Goal: Task Accomplishment & Management: Complete application form

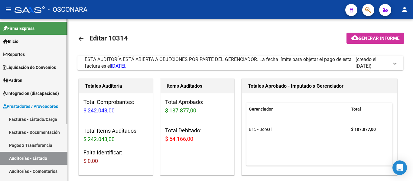
click at [35, 119] on link "Facturas - Listado/Carga" at bounding box center [33, 119] width 67 height 13
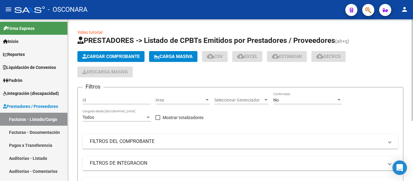
click at [107, 51] on button "Cargar Comprobante" at bounding box center [110, 56] width 67 height 11
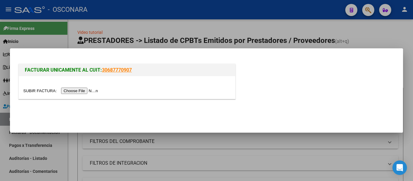
click at [86, 87] on div at bounding box center [127, 87] width 216 height 23
click at [83, 93] on input "file" at bounding box center [61, 91] width 76 height 6
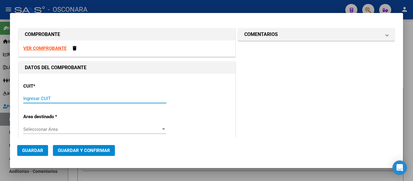
click at [28, 98] on input "Ingresar CUIT" at bounding box center [94, 98] width 143 height 5
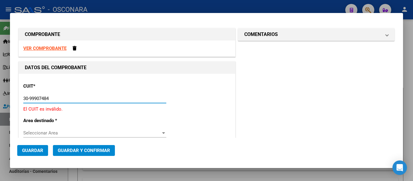
type input "30-99907484-3"
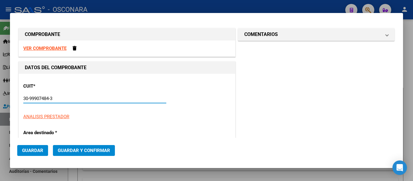
type input "9"
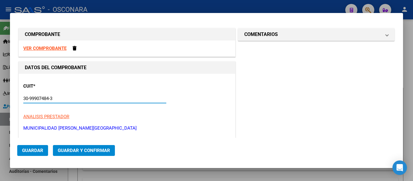
scroll to position [91, 0]
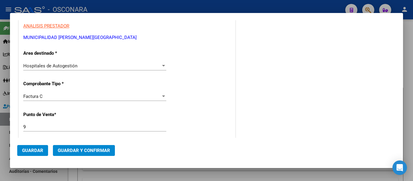
type input "30-99907484-3"
click at [31, 129] on input "9" at bounding box center [94, 126] width 143 height 5
type input "212"
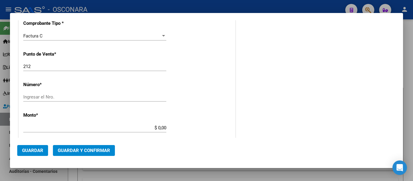
click at [39, 98] on input "Ingresar el Nro." at bounding box center [94, 96] width 143 height 5
type input "1111"
drag, startPoint x: 157, startPoint y: 127, endPoint x: 165, endPoint y: 127, distance: 7.6
click at [165, 127] on app-form-text-field "Monto * $ 0,00 Ingresar el monto" at bounding box center [97, 121] width 148 height 18
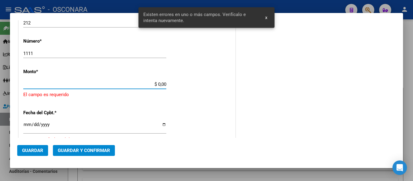
scroll to position [197, 0]
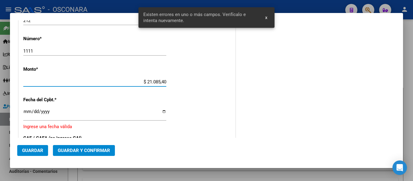
type input "$ 210.854,00"
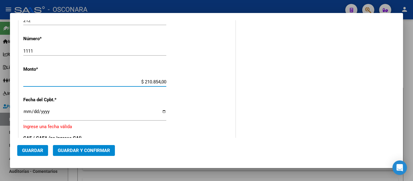
click at [25, 112] on input "Ingresar la fecha" at bounding box center [94, 114] width 143 height 10
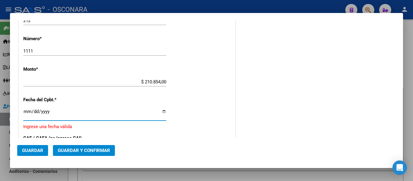
click at [25, 112] on input "Ingresar la fecha" at bounding box center [94, 114] width 143 height 10
type input "2025-07-25"
click at [88, 146] on button "Guardar y Confirmar" at bounding box center [84, 150] width 62 height 11
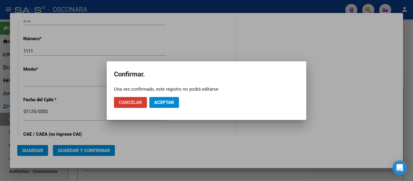
click at [165, 106] on button "Aceptar" at bounding box center [164, 102] width 30 height 11
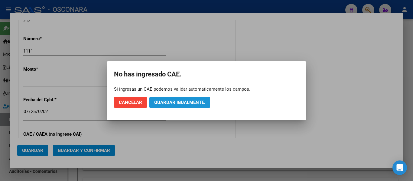
click at [174, 103] on span "Guardar igualmente." at bounding box center [179, 102] width 51 height 5
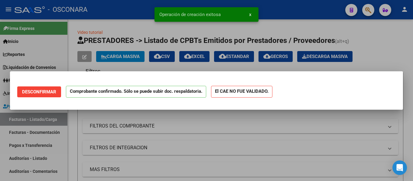
scroll to position [0, 0]
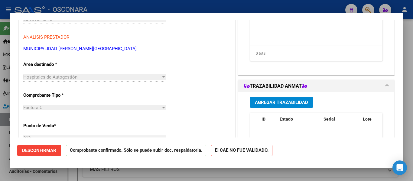
click at [0, 146] on div at bounding box center [206, 90] width 413 height 181
type input "$ 0,00"
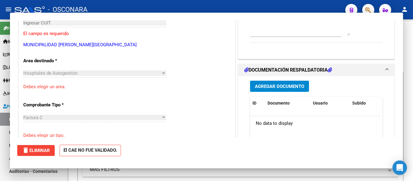
scroll to position [95, 0]
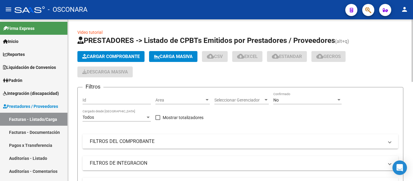
drag, startPoint x: 26, startPoint y: 160, endPoint x: 73, endPoint y: 99, distance: 76.7
click at [26, 160] on link "Auditorías - Listado" at bounding box center [33, 158] width 67 height 13
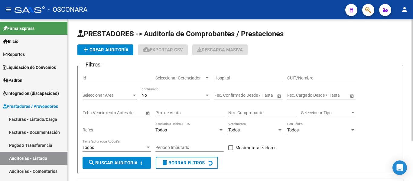
click at [110, 42] on app-list-header "PRESTADORES -> Auditoría de Comprobantes / Prestaciones add Crear Auditoría clo…" at bounding box center [240, 101] width 326 height 145
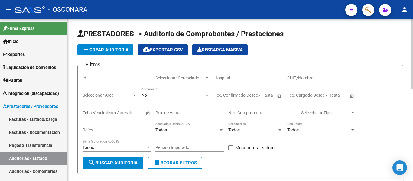
click at [112, 45] on button "add Crear Auditoría" at bounding box center [105, 49] width 56 height 11
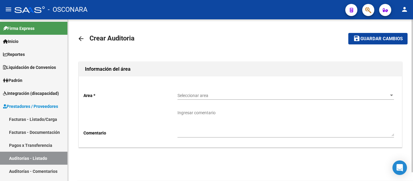
click at [191, 97] on span "Seleccionar area" at bounding box center [282, 95] width 211 height 5
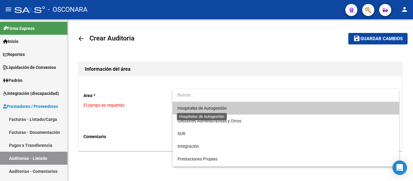
click at [194, 106] on span "Hospitales de Autogestión" at bounding box center [201, 108] width 49 height 5
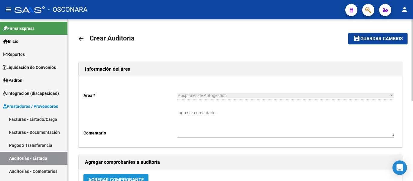
click at [140, 177] on span "Agregar Comprobante" at bounding box center [115, 179] width 55 height 5
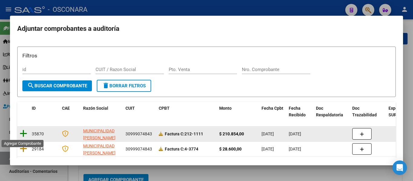
click at [25, 132] on icon at bounding box center [24, 133] width 8 height 8
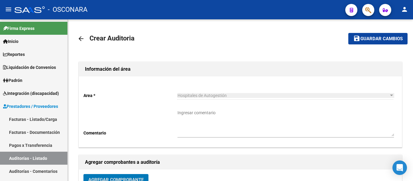
scroll to position [4, 0]
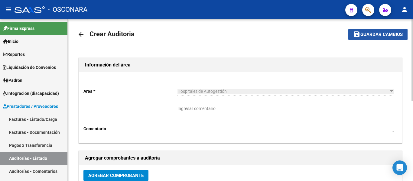
click at [395, 32] on span "Guardar cambios" at bounding box center [381, 34] width 42 height 5
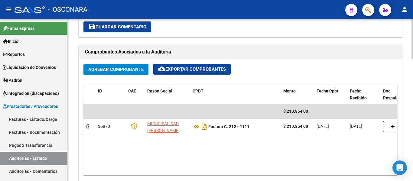
scroll to position [333, 0]
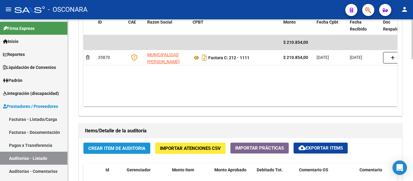
click at [113, 148] on span "Crear Item de Auditoria" at bounding box center [116, 148] width 57 height 5
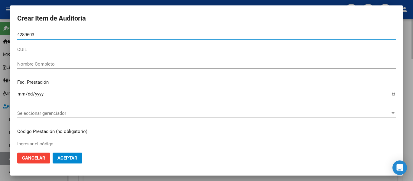
type input "42896031"
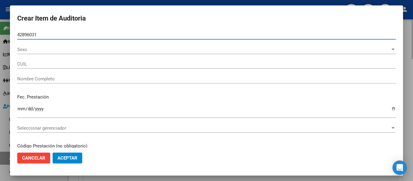
type input "27428960314"
type input "ANDRADA MARIA VICTORIA"
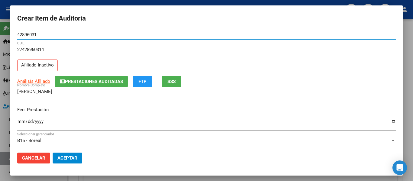
type input "42896031"
click at [171, 80] on span "SSS" at bounding box center [172, 81] width 8 height 5
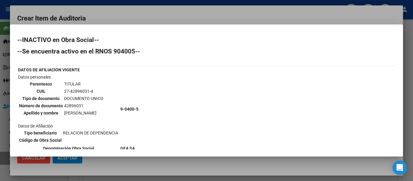
scroll to position [60, 0]
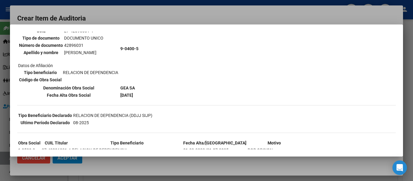
click at [177, 16] on div at bounding box center [206, 90] width 413 height 181
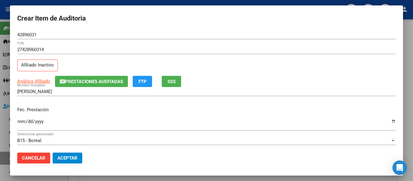
click at [19, 121] on input "Ingresar la fecha" at bounding box center [206, 124] width 379 height 10
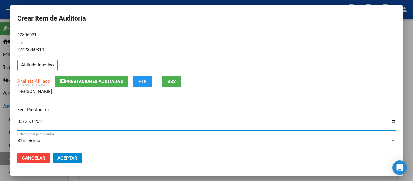
type input "2025-05-26"
click at [82, 75] on div "27428960314 CUIL Afiliado Inactivo" at bounding box center [206, 60] width 379 height 31
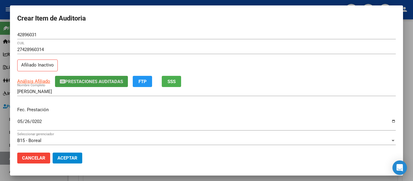
click at [81, 78] on button "Prestaciones Auditadas" at bounding box center [91, 81] width 73 height 11
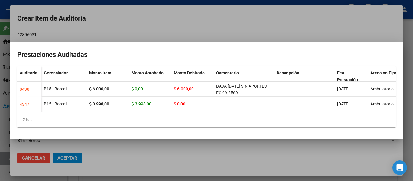
click at [163, 30] on div at bounding box center [206, 90] width 413 height 181
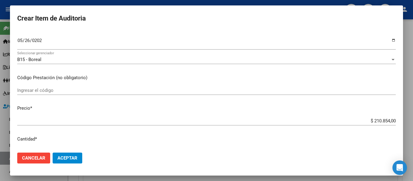
scroll to position [91, 0]
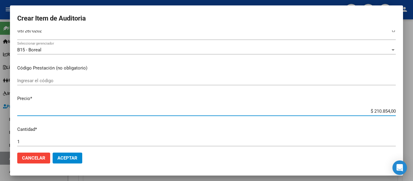
drag, startPoint x: 370, startPoint y: 112, endPoint x: 401, endPoint y: 115, distance: 31.0
click at [401, 115] on mat-dialog-content "42896031 Nro Documento 27428960314 CUIL Afiliado Inactivo Análisis Afiliado Pre…" at bounding box center [206, 89] width 393 height 118
type input "$ 0,02"
type input "$ 0,04"
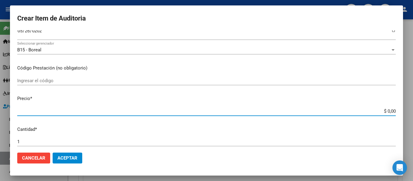
type input "$ 0,04"
type input "$ 0,49"
type input "$ 4,93"
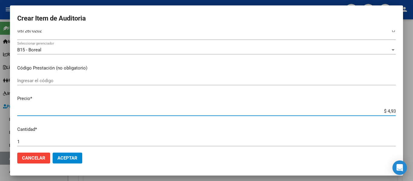
type input "$ 0,49"
type input "$ 4,94"
type input "$ 49,43"
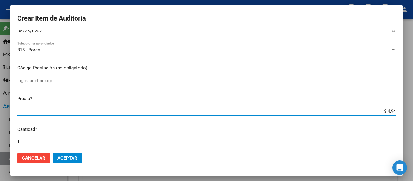
type input "$ 49,43"
type input "$ 494,37"
type input "$ 4.943,70"
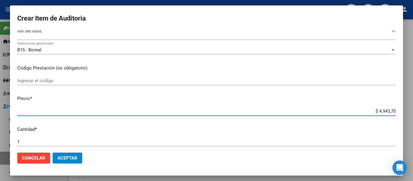
type input "$ 49.437,00"
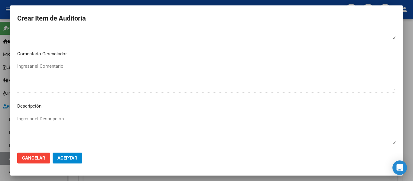
scroll to position [427, 0]
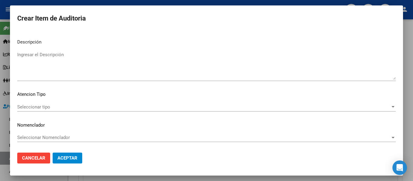
click at [69, 73] on textarea "Ingresar el Descripción" at bounding box center [206, 65] width 379 height 28
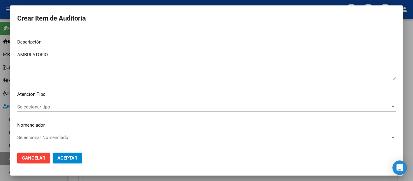
type textarea "AMBULATORIO"
click at [44, 109] on span "Seleccionar tipo" at bounding box center [203, 106] width 373 height 5
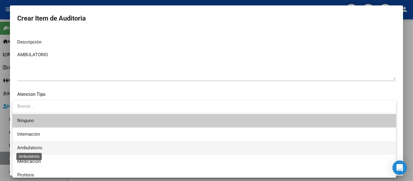
click at [39, 149] on span "Ambulatorio" at bounding box center [29, 147] width 25 height 5
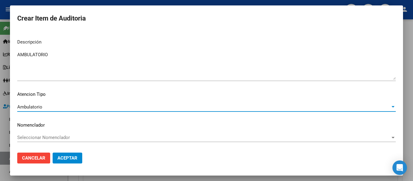
click at [56, 158] on button "Aceptar" at bounding box center [68, 158] width 30 height 11
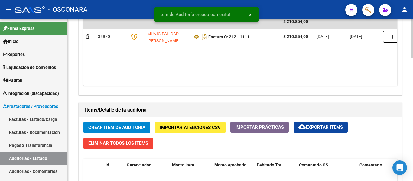
scroll to position [363, 0]
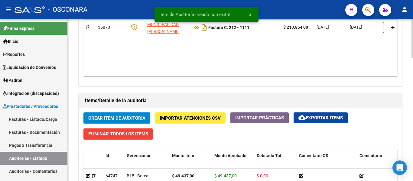
click at [139, 119] on span "Crear Item de Auditoria" at bounding box center [116, 117] width 57 height 5
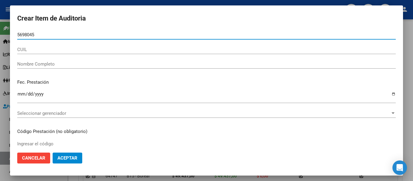
type input "56980453"
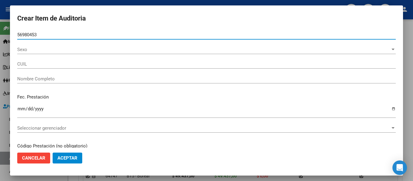
type input "27569804537"
type input "LUNA VELEZ BRIANA ZAMIRA"
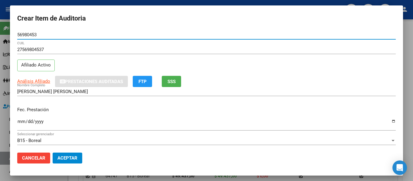
type input "56980453"
click at [178, 79] on button "SSS" at bounding box center [171, 81] width 19 height 11
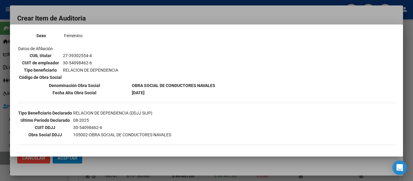
scroll to position [91, 0]
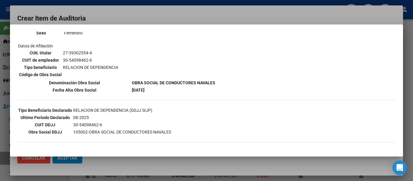
click at [145, 11] on div at bounding box center [206, 90] width 413 height 181
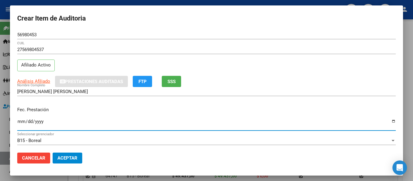
click at [18, 121] on input "Ingresar la fecha" at bounding box center [206, 124] width 379 height 10
type input "2025-05-13"
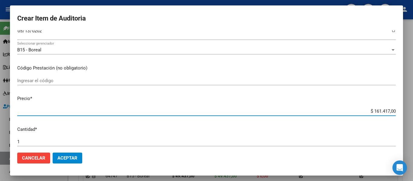
drag, startPoint x: 369, startPoint y: 112, endPoint x: 413, endPoint y: 105, distance: 44.0
click at [413, 105] on div "Crear Item de Auditoria 56980453 Nro Documento 27569804537 CUIL Afiliado Activo…" at bounding box center [206, 90] width 413 height 181
type input "$ 0,01"
type input "$ 0,15"
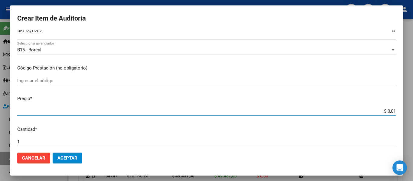
type input "$ 0,15"
type input "$ 1,59"
type input "$ 15,98"
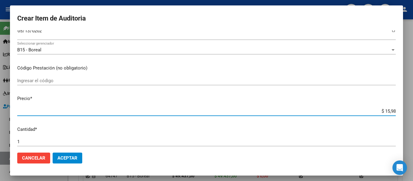
type input "$ 159,86"
type input "$ 1.598,60"
type input "$ 15.986,00"
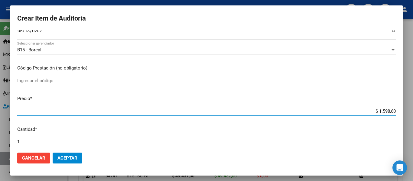
type input "$ 15.986,00"
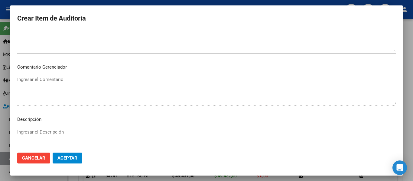
scroll to position [427, 0]
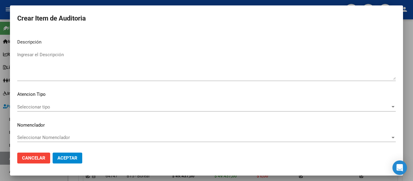
click at [89, 72] on textarea "Ingresar el Descripción" at bounding box center [206, 65] width 379 height 28
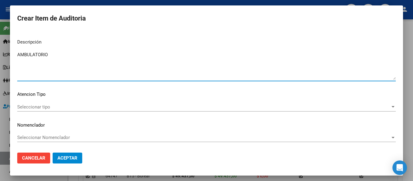
type textarea "AMBULATORIO"
click at [48, 107] on span "Seleccionar tipo" at bounding box center [203, 106] width 373 height 5
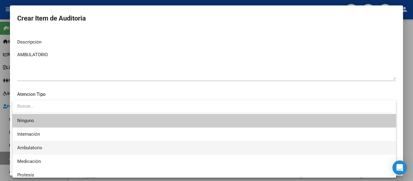
click at [31, 145] on span "Ambulatorio" at bounding box center [204, 148] width 374 height 14
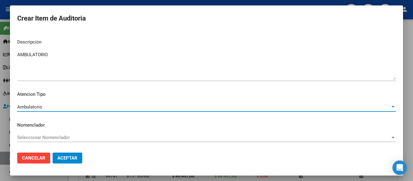
click at [63, 155] on button "Aceptar" at bounding box center [68, 158] width 30 height 11
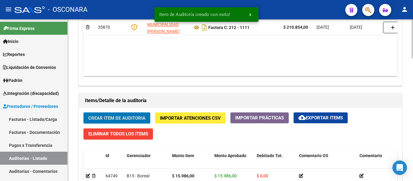
click at [104, 118] on span "Crear Item de Auditoria" at bounding box center [116, 117] width 57 height 5
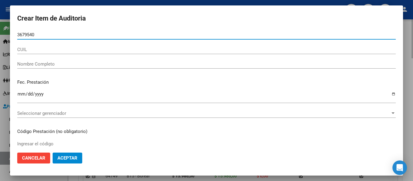
type input "36795407"
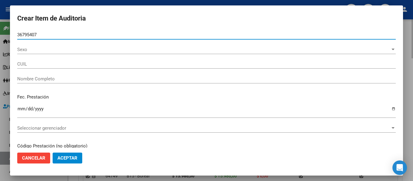
type input "27367954073"
type input "MEDINA ABIGAIL ALEJANDRA"
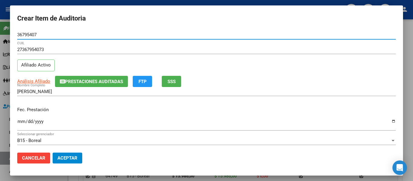
type input "36795407"
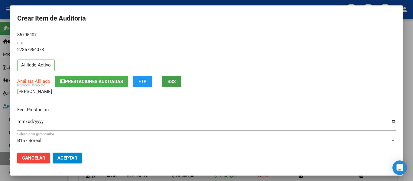
click at [168, 79] on span "SSS" at bounding box center [172, 81] width 8 height 5
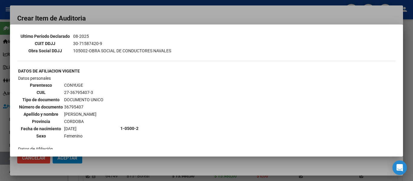
scroll to position [181, 0]
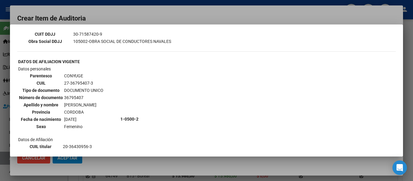
click at [181, 13] on div at bounding box center [206, 90] width 413 height 181
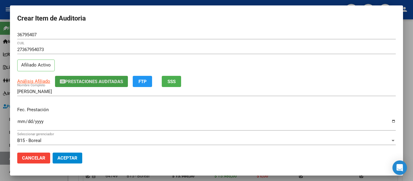
click at [72, 80] on span "Prestaciones Auditadas" at bounding box center [94, 81] width 58 height 5
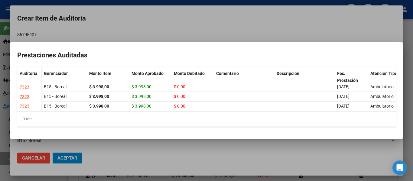
click at [208, 22] on div at bounding box center [206, 90] width 413 height 181
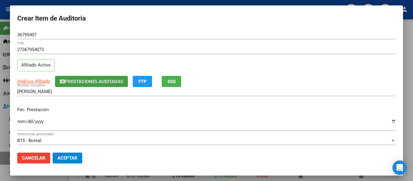
click at [113, 77] on button "Prestaciones Auditadas" at bounding box center [91, 81] width 73 height 11
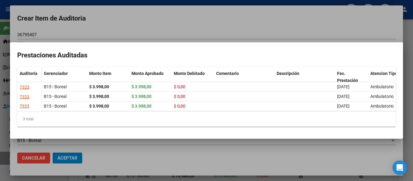
click at [138, 24] on div at bounding box center [206, 90] width 413 height 181
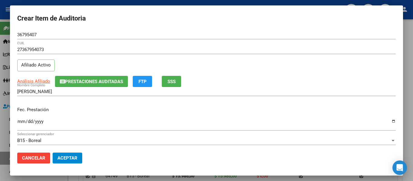
click at [22, 119] on div "Ingresar la fecha" at bounding box center [206, 124] width 379 height 13
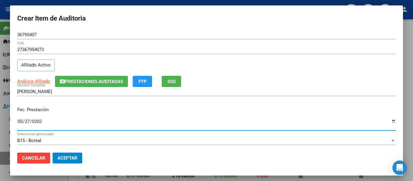
type input "2025-05-27"
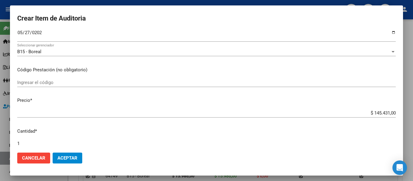
scroll to position [91, 0]
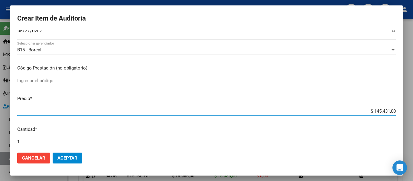
drag, startPoint x: 367, startPoint y: 111, endPoint x: 400, endPoint y: 111, distance: 33.6
click at [400, 111] on mat-dialog-content "36795407 Nro Documento 27367954073 CUIL Afiliado Activo Análisis Afiliado Prest…" at bounding box center [206, 89] width 393 height 118
type input "$ 0,06"
type input "$ 0,62"
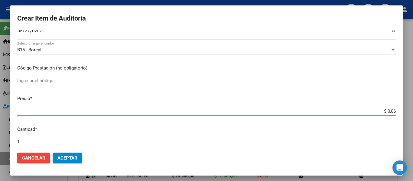
type input "$ 0,62"
type input "$ 6,28"
type input "$ 62,85"
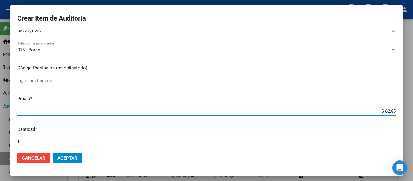
type input "$ 628,54"
type input "$ 6.285,40"
type input "$ 62.854,00"
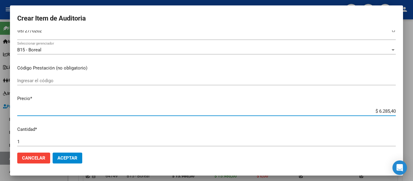
type input "$ 62.854,00"
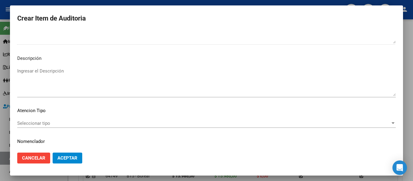
scroll to position [427, 0]
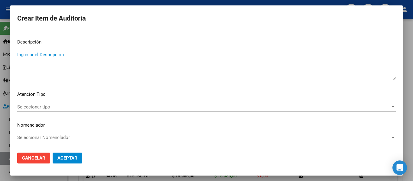
click at [90, 71] on textarea "Ingresar el Descripción" at bounding box center [206, 65] width 379 height 28
type textarea "AMBULATORIO"
click at [32, 105] on span "Seleccionar tipo" at bounding box center [203, 106] width 373 height 5
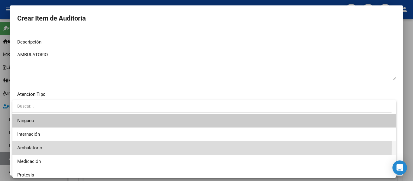
click at [34, 145] on span "Ambulatorio" at bounding box center [204, 148] width 374 height 14
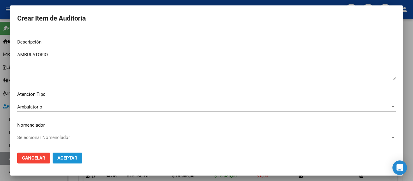
click at [68, 162] on button "Aceptar" at bounding box center [68, 158] width 30 height 11
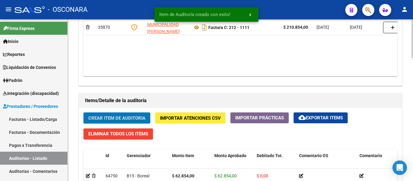
click at [96, 116] on span "Crear Item de Auditoria" at bounding box center [116, 117] width 57 height 5
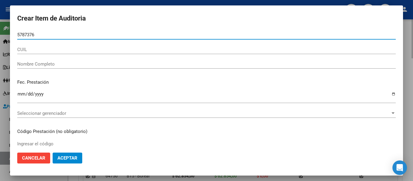
type input "57873766"
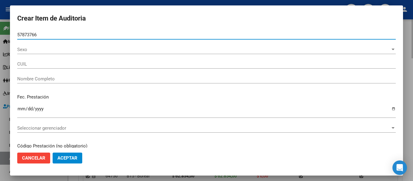
type input "23578737669"
type input "[PERSON_NAME]"
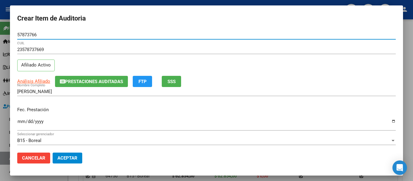
type input "57873766"
click at [168, 83] on span "SSS" at bounding box center [172, 81] width 8 height 5
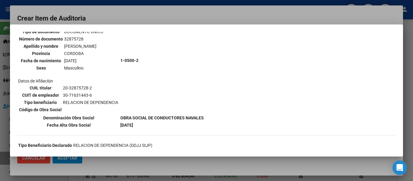
scroll to position [60, 0]
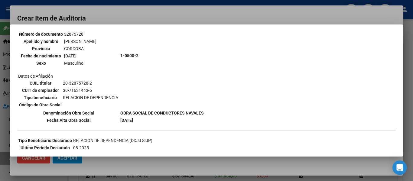
click at [188, 15] on div at bounding box center [206, 90] width 413 height 181
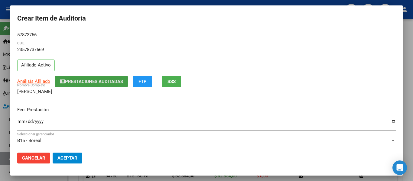
click at [80, 85] on button "Prestaciones Auditadas" at bounding box center [91, 81] width 73 height 11
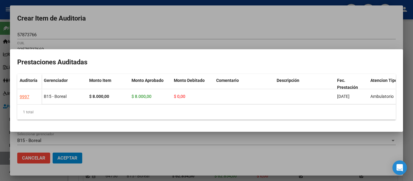
click at [272, 10] on div at bounding box center [206, 90] width 413 height 181
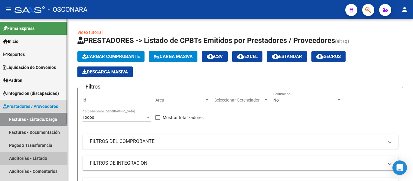
click at [31, 156] on link "Auditorías - Listado" at bounding box center [33, 158] width 67 height 13
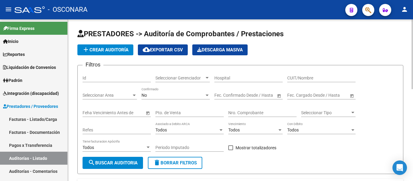
click at [107, 77] on input "Id" at bounding box center [117, 78] width 68 height 5
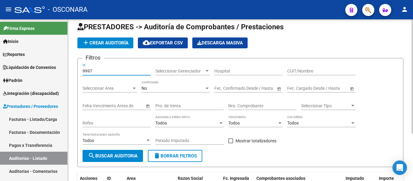
scroll to position [7, 0]
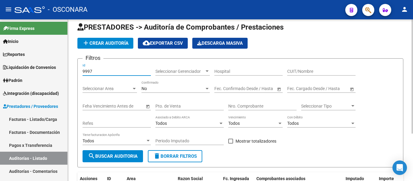
type input "9997"
click at [150, 88] on div "No" at bounding box center [173, 88] width 63 height 5
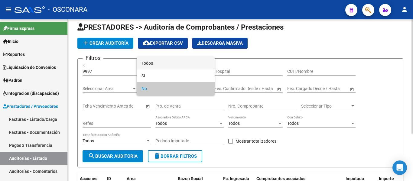
click at [156, 62] on span "Todos" at bounding box center [176, 63] width 68 height 13
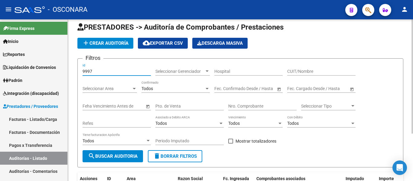
click at [109, 71] on input "9997" at bounding box center [117, 71] width 68 height 5
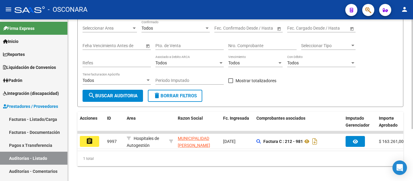
scroll to position [76, 0]
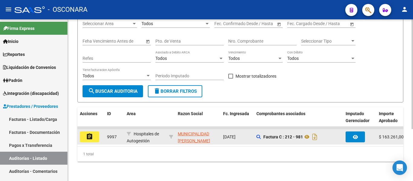
click at [91, 133] on mat-icon "assignment" at bounding box center [89, 136] width 7 height 7
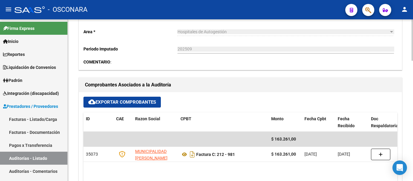
scroll to position [302, 0]
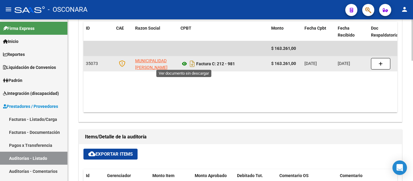
click at [184, 64] on icon at bounding box center [185, 63] width 8 height 7
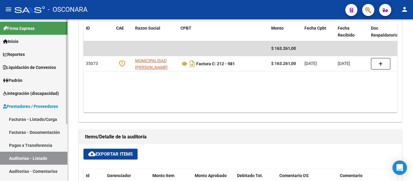
click at [34, 116] on link "Facturas - Listado/Carga" at bounding box center [33, 119] width 67 height 13
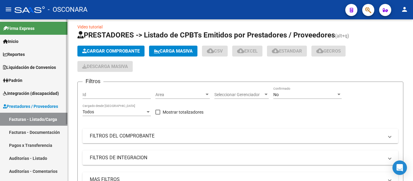
scroll to position [5, 0]
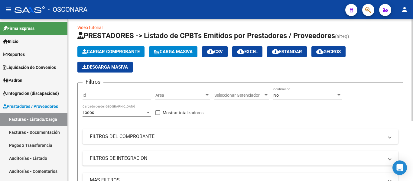
click at [163, 137] on mat-panel-title "FILTROS DEL COMPROBANTE" at bounding box center [237, 136] width 294 height 7
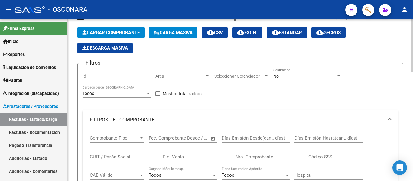
scroll to position [65, 0]
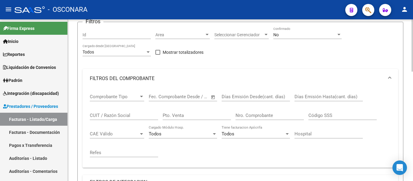
click at [169, 113] on input "Pto. Venta" at bounding box center [197, 115] width 68 height 5
type input "4"
click at [243, 114] on input "Nro. Comprobante" at bounding box center [270, 115] width 68 height 5
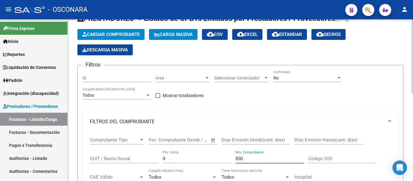
scroll to position [60, 0]
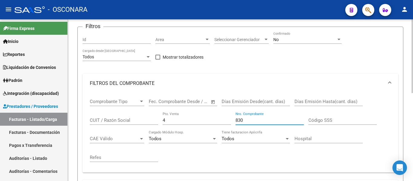
type input "830"
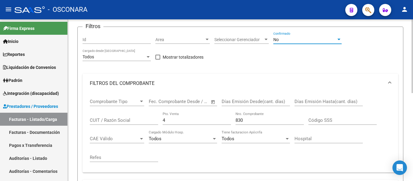
click at [288, 41] on div "No" at bounding box center [304, 39] width 63 height 5
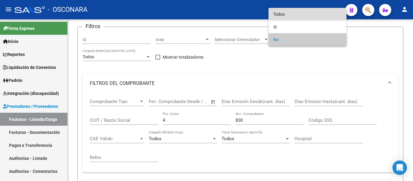
click at [285, 14] on span "Todos" at bounding box center [307, 14] width 68 height 13
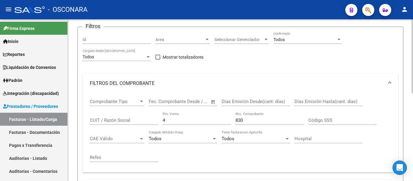
click at [199, 117] on div "4 Pto. Venta" at bounding box center [197, 118] width 68 height 13
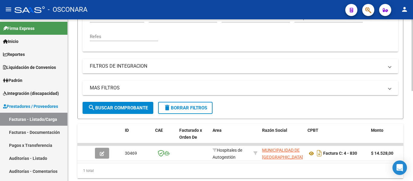
scroll to position [203, 0]
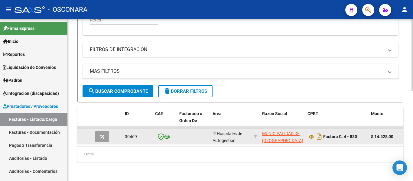
click at [104, 135] on icon "button" at bounding box center [102, 137] width 5 height 5
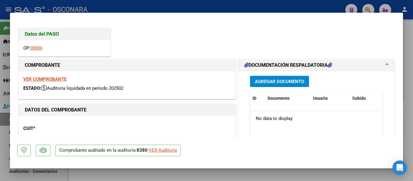
click at [406, 110] on div at bounding box center [206, 90] width 413 height 181
type input "$ 0,00"
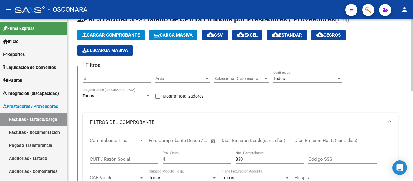
scroll to position [60, 0]
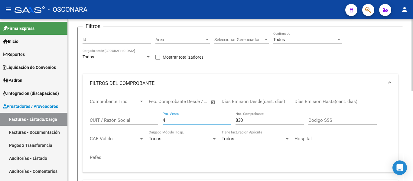
drag, startPoint x: 173, startPoint y: 120, endPoint x: 125, endPoint y: 115, distance: 48.9
click at [131, 116] on div "Comprobante Tipo Comprobante Tipo Fecha inicio – Fecha fin Fec. Comprobante Des…" at bounding box center [240, 130] width 301 height 75
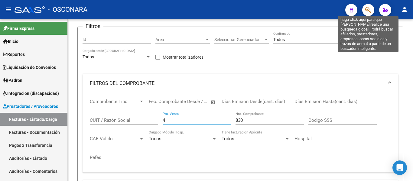
click at [369, 10] on icon "button" at bounding box center [368, 10] width 6 height 7
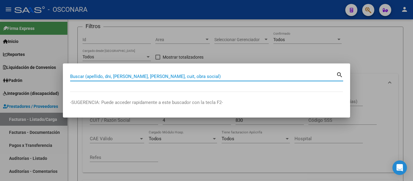
paste input "gestión N° 14544134"
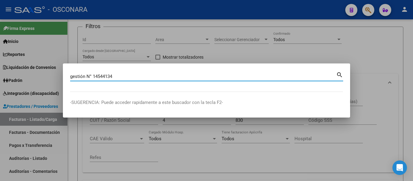
drag, startPoint x: 120, startPoint y: 76, endPoint x: 40, endPoint y: 60, distance: 81.4
click at [47, 61] on div "gestión N° 14544134 Buscar (apellido, dni, cuil, nro traspaso, cuit, obra socia…" at bounding box center [206, 90] width 413 height 181
type input "58361043"
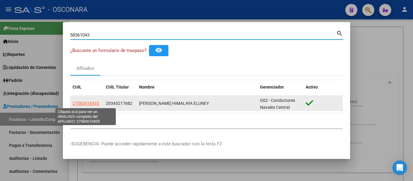
click at [86, 102] on span "27583610435" at bounding box center [86, 103] width 27 height 5
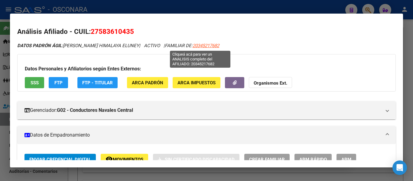
click at [200, 43] on span "20345217682" at bounding box center [206, 45] width 27 height 5
type textarea "20345217682"
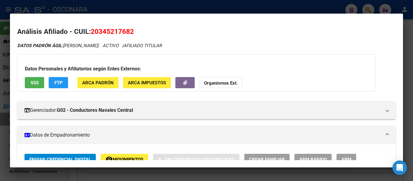
drag, startPoint x: 98, startPoint y: 31, endPoint x: 132, endPoint y: 35, distance: 34.1
click at [132, 35] on span "20345217682" at bounding box center [112, 32] width 43 height 8
copy span "34521768"
click at [194, 4] on div at bounding box center [206, 90] width 413 height 181
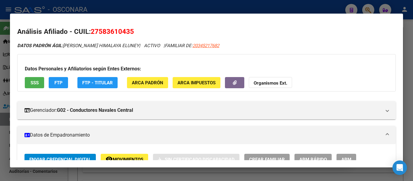
click at [194, 5] on div at bounding box center [206, 90] width 413 height 181
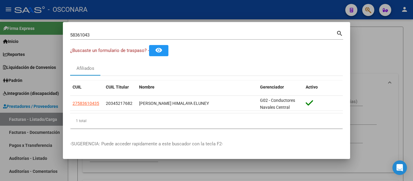
click at [194, 5] on div at bounding box center [206, 90] width 413 height 181
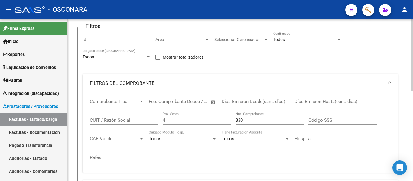
click at [24, 159] on link "Auditorías - Listado" at bounding box center [33, 158] width 67 height 13
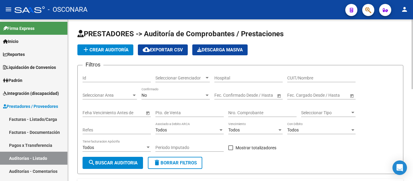
click at [96, 81] on div "Id" at bounding box center [117, 76] width 68 height 12
type input "9997"
click at [159, 97] on div "No" at bounding box center [173, 95] width 63 height 5
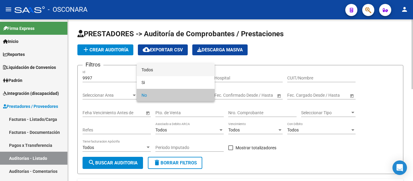
click at [160, 69] on span "Todos" at bounding box center [176, 69] width 68 height 13
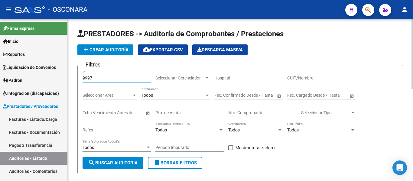
click at [108, 78] on input "9997" at bounding box center [117, 78] width 68 height 5
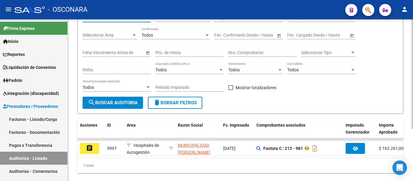
scroll to position [60, 0]
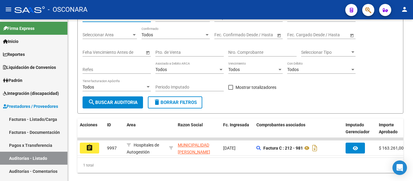
click at [94, 149] on button "assignment" at bounding box center [89, 148] width 19 height 11
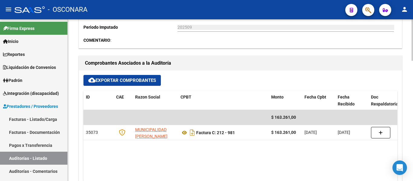
scroll to position [272, 0]
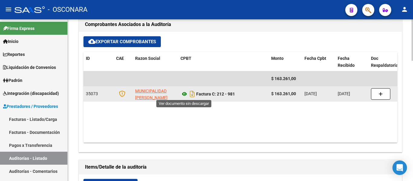
click at [184, 94] on icon at bounding box center [185, 93] width 8 height 7
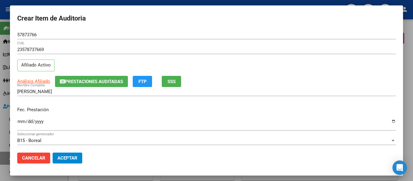
scroll to position [363, 0]
click at [24, 120] on input "Ingresar la fecha" at bounding box center [206, 124] width 379 height 10
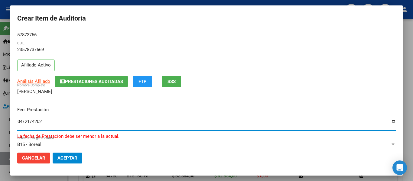
type input "2025-04-21"
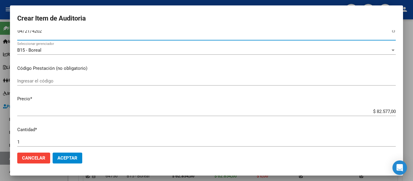
scroll to position [91, 0]
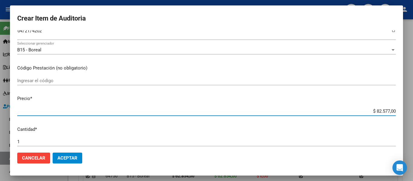
drag, startPoint x: 373, startPoint y: 110, endPoint x: 413, endPoint y: 115, distance: 40.5
click at [413, 115] on div "Crear Item de Auditoria 57873766 Nro Documento 23578737669 CUIL Afiliado Activo…" at bounding box center [206, 90] width 413 height 181
type input "$ 0,08"
type input "$ 0,80"
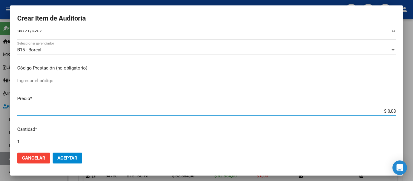
type input "$ 0,80"
type input "$ 8,00"
type input "$ 80,00"
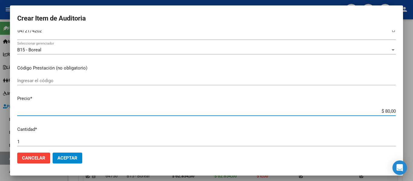
type input "$ 800,00"
type input "$ 8.000,00"
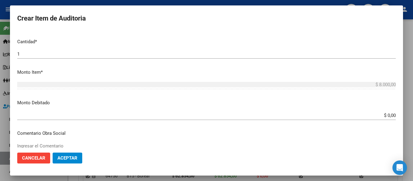
scroll to position [212, 0]
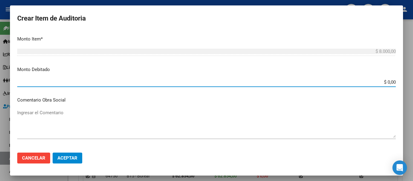
drag, startPoint x: 388, startPoint y: 82, endPoint x: 399, endPoint y: 82, distance: 10.9
click at [399, 82] on mat-dialog-content "57873766 Nro Documento 23578737669 CUIL Afiliado Activo Análisis Afiliado Prest…" at bounding box center [206, 89] width 393 height 118
type input "$ 8.000,00"
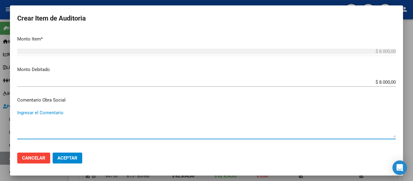
click at [57, 125] on textarea "Ingresar el Comentario" at bounding box center [206, 123] width 379 height 28
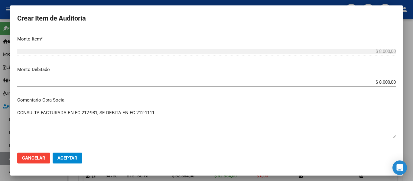
drag, startPoint x: 158, startPoint y: 111, endPoint x: 4, endPoint y: 109, distance: 154.5
click at [4, 109] on div "Crear Item de Auditoria 57873766 Nro Documento 23578737669 CUIL Afiliado Activo…" at bounding box center [206, 90] width 413 height 181
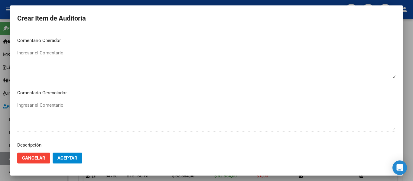
scroll to position [363, 0]
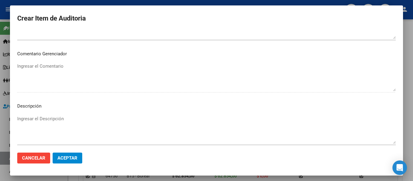
type textarea "CONSULTA FACTURADA EN FC 212-981, SE DEBITA EN FC 212-1111"
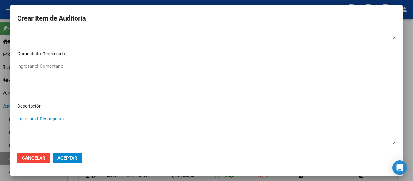
paste textarea "CONSULTA FACTURADA EN FC 212-981, SE DEBITA EN FC 212-1111"
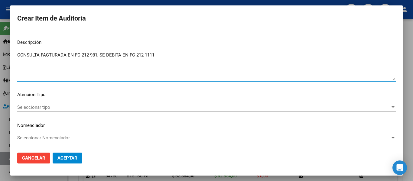
scroll to position [427, 0]
type textarea "CONSULTA FACTURADA EN FC 212-981, SE DEBITA EN FC 212-1111"
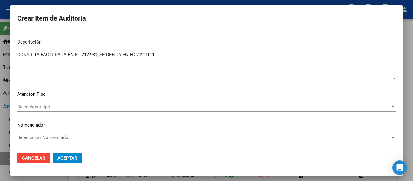
click at [30, 102] on div "Seleccionar tipo Seleccionar tipo" at bounding box center [206, 106] width 379 height 9
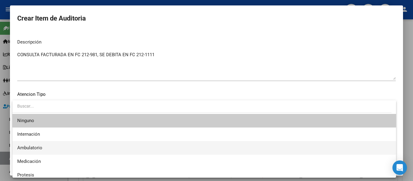
click at [25, 144] on span "Ambulatorio" at bounding box center [204, 148] width 374 height 14
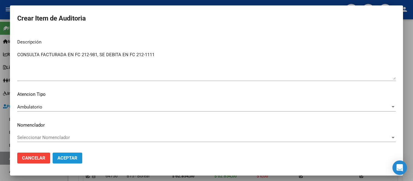
click at [70, 158] on span "Aceptar" at bounding box center [67, 157] width 20 height 5
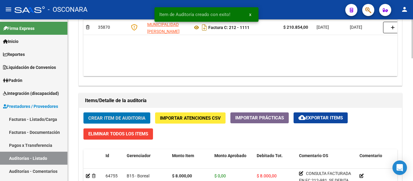
click at [119, 116] on span "Crear Item de Auditoria" at bounding box center [116, 117] width 57 height 5
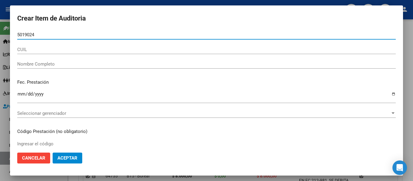
type input "50190243"
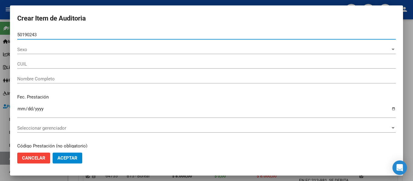
type input "20501902439"
type input "RODRIGUEZ FERREYRA LISANDRO URIEL BENJA"
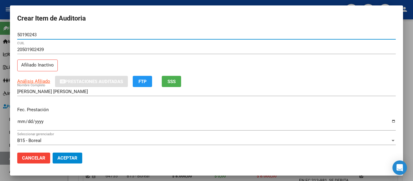
type input "50190243"
click at [169, 83] on span "SSS" at bounding box center [172, 81] width 8 height 5
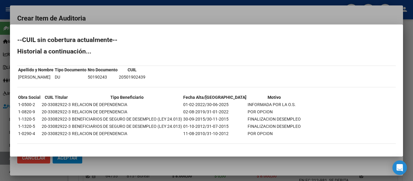
click at [126, 16] on div at bounding box center [206, 90] width 413 height 181
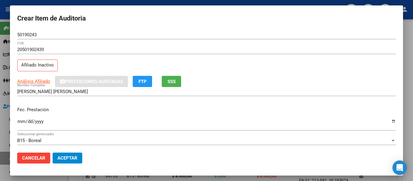
click at [15, 122] on mat-dialog-content "50190243 Nro Documento 20501902439 CUIL Afiliado Inactivo Análisis Afiliado Pre…" at bounding box center [206, 89] width 393 height 118
click at [17, 121] on mat-dialog-content "50190243 Nro Documento 20501902439 CUIL Afiliado Inactivo Análisis Afiliado Pre…" at bounding box center [206, 89] width 393 height 118
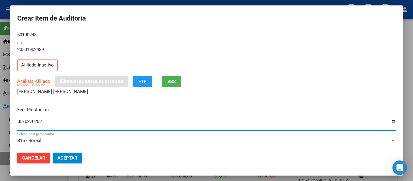
type input "2025-05-02"
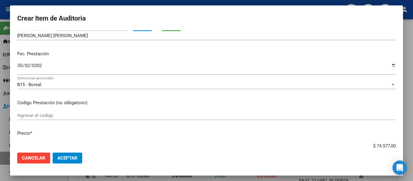
scroll to position [60, 0]
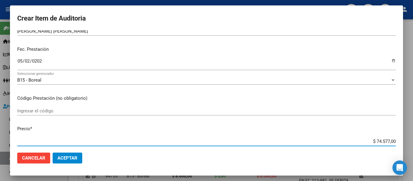
drag, startPoint x: 372, startPoint y: 141, endPoint x: 409, endPoint y: 138, distance: 37.6
click at [409, 138] on div "Crear Item de Auditoria 50190243 Nro Documento 20501902439 CUIL Afiliado Inacti…" at bounding box center [206, 90] width 413 height 181
type input "$ 0,04"
type input "$ 0,41"
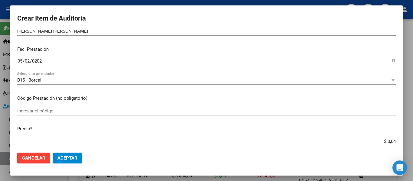
type input "$ 0,41"
type input "$ 4,14"
type input "$ 41,43"
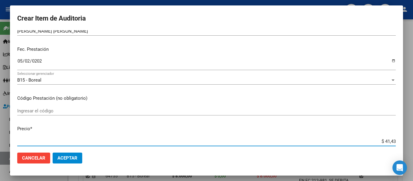
type input "$ 414,37"
type input "$ 4.143,70"
type input "$ 41.437,00"
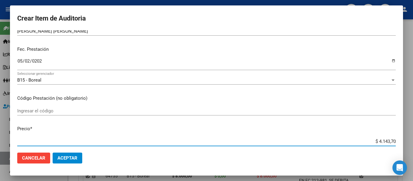
type input "$ 41.437,00"
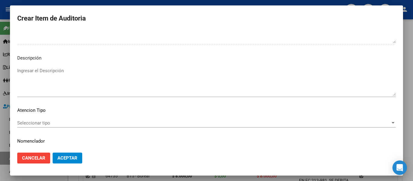
scroll to position [427, 0]
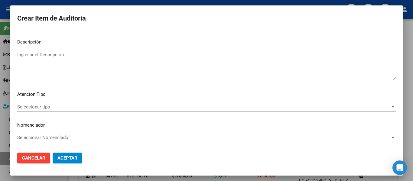
click at [73, 68] on textarea "Ingresar el Descripción" at bounding box center [206, 65] width 379 height 28
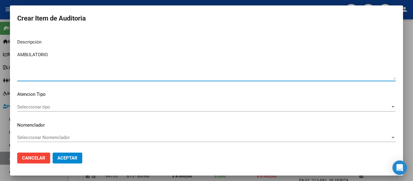
type textarea "AMBULATORIO"
click at [35, 108] on span "Seleccionar tipo" at bounding box center [203, 106] width 373 height 5
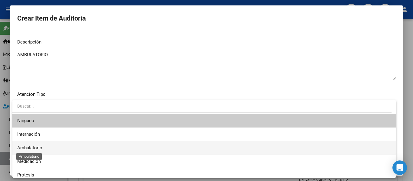
click at [20, 147] on span "Ambulatorio" at bounding box center [29, 147] width 25 height 5
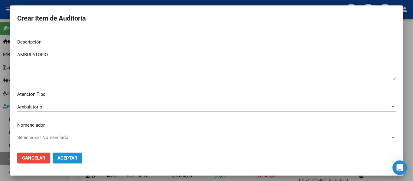
click at [65, 160] on span "Aceptar" at bounding box center [67, 157] width 20 height 5
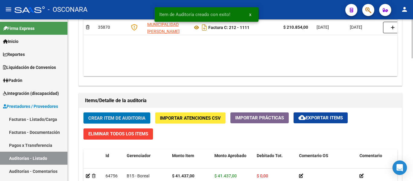
click at [102, 116] on span "Crear Item de Auditoria" at bounding box center [116, 117] width 57 height 5
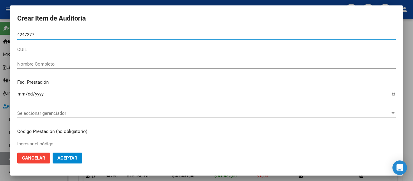
type input "42473777"
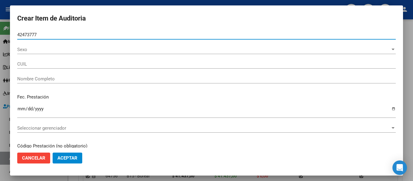
type input "20424737772"
type input "ROMERO LAUTARO LEONEL"
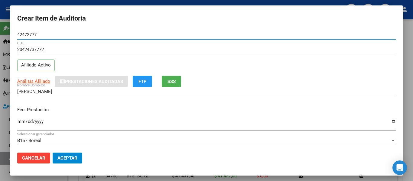
type input "42473777"
click at [171, 82] on span "SSS" at bounding box center [172, 81] width 8 height 5
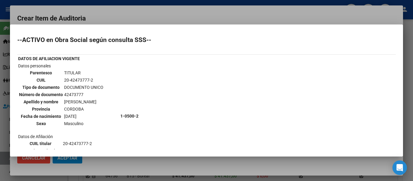
scroll to position [60, 0]
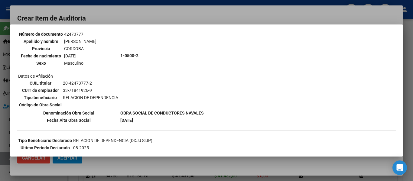
click at [181, 14] on div at bounding box center [206, 90] width 413 height 181
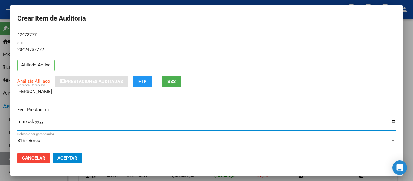
click at [18, 122] on input "Ingresar la fecha" at bounding box center [206, 124] width 379 height 10
type input "2025-05-16"
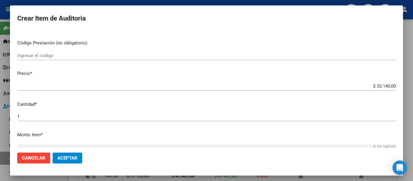
scroll to position [121, 0]
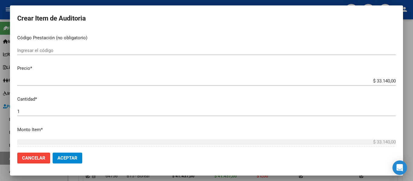
drag, startPoint x: 372, startPoint y: 80, endPoint x: 407, endPoint y: 81, distance: 35.7
click at [407, 81] on div "Crear Item de Auditoria 42473777 Nro Documento 20424737772 CUIL Afiliado Activo…" at bounding box center [206, 90] width 413 height 181
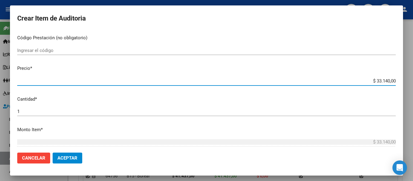
drag, startPoint x: 371, startPoint y: 82, endPoint x: 405, endPoint y: 79, distance: 34.6
click at [405, 79] on div "Crear Item de Auditoria 42473777 Nro Documento 20424737772 CUIL Afiliado Activo…" at bounding box center [206, 90] width 413 height 181
type input "$ 0,08"
type input "$ 0,80"
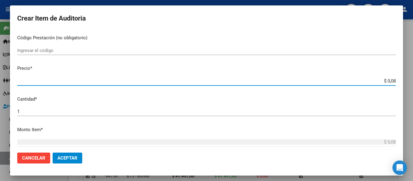
type input "$ 0,80"
type input "$ 8,00"
type input "$ 80,00"
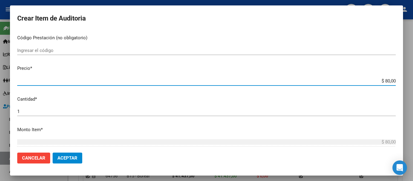
type input "$ 800,00"
type input "$ 8.000,00"
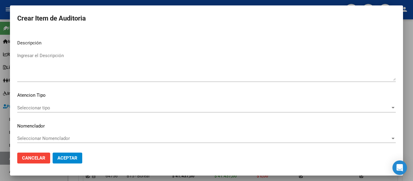
scroll to position [427, 0]
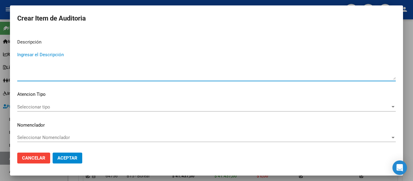
click at [70, 68] on textarea "Ingresar el Descripción" at bounding box center [206, 65] width 379 height 28
type textarea "AMBULATORIO"
click at [37, 106] on span "Seleccionar tipo" at bounding box center [203, 106] width 373 height 5
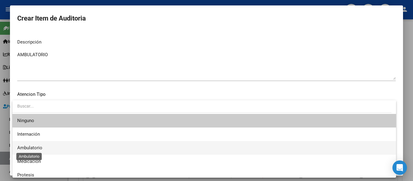
click at [40, 150] on span "Ambulatorio" at bounding box center [29, 147] width 25 height 5
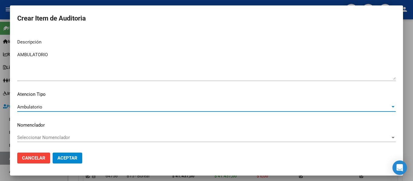
click at [77, 160] on span "Aceptar" at bounding box center [67, 157] width 20 height 5
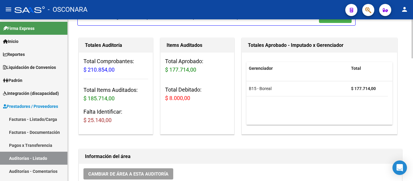
scroll to position [60, 0]
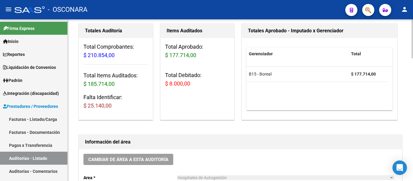
click at [242, 144] on h1 "Información del área" at bounding box center [240, 142] width 311 height 10
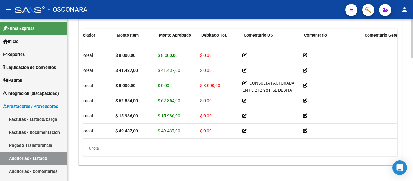
scroll to position [0, 55]
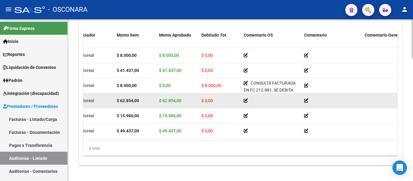
click at [186, 98] on div "$ 62.854,00" at bounding box center [177, 100] width 37 height 7
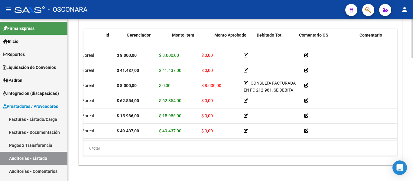
scroll to position [0, 0]
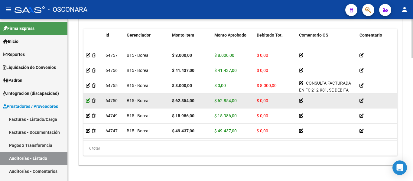
click at [88, 102] on icon at bounding box center [88, 101] width 4 height 4
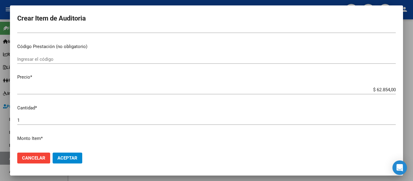
scroll to position [121, 0]
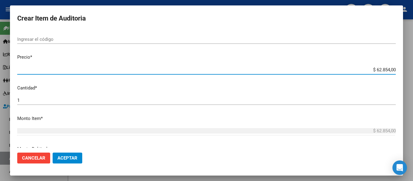
drag, startPoint x: 370, startPoint y: 70, endPoint x: 413, endPoint y: 67, distance: 42.4
click at [413, 67] on div "Crear Item de Auditoria 36795407 Nro Documento 27367954073 CUIL Afiliado Activo…" at bounding box center [206, 90] width 413 height 181
type input "$ 0,06"
type input "$ 0,62"
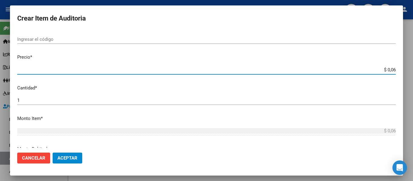
type input "$ 0,62"
type input "$ 6,27"
type input "$ 62,76"
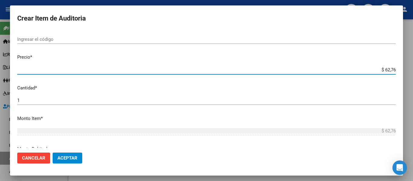
type input "$ 627,64"
type input "$ 6.276,40"
type input "$ 62.764,00"
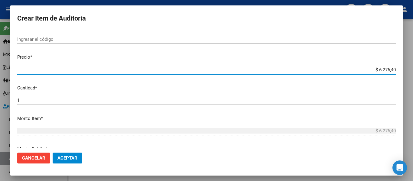
type input "$ 62.764,00"
click at [69, 156] on span "Aceptar" at bounding box center [67, 157] width 20 height 5
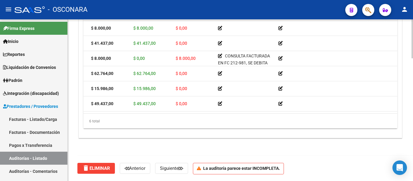
scroll to position [0, 0]
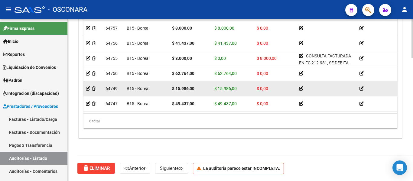
click at [86, 89] on datatable-body-cell at bounding box center [93, 88] width 20 height 15
click at [89, 89] on icon at bounding box center [88, 88] width 4 height 4
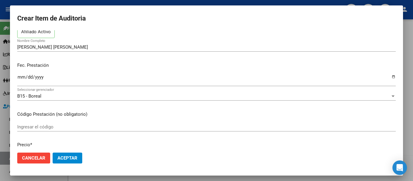
scroll to position [91, 0]
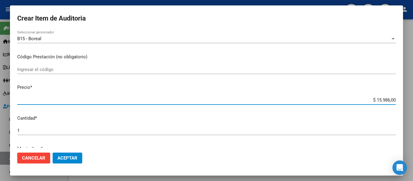
drag, startPoint x: 371, startPoint y: 100, endPoint x: 413, endPoint y: 100, distance: 41.4
click at [413, 100] on div "Crear Item de Auditoria 56980453 Nro Documento 27569804537 CUIL Afiliado Activo…" at bounding box center [206, 90] width 413 height 181
type input "$ 0,04"
type input "$ 0,41"
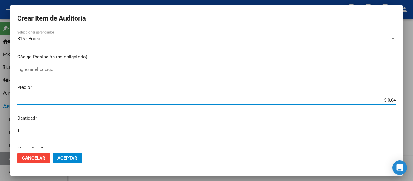
type input "$ 0,41"
type input "$ 4,13"
type input "$ 41,39"
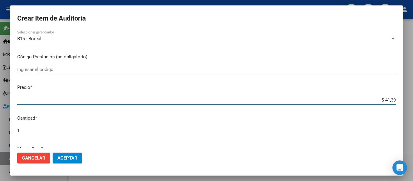
type input "$ 413,96"
type input "$ 4.139,60"
type input "$ 41.396,00"
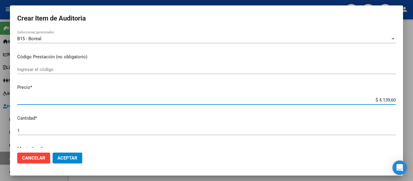
type input "$ 41.396,00"
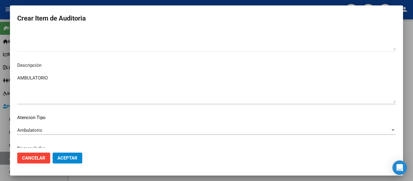
scroll to position [393, 0]
click at [77, 155] on button "Aceptar" at bounding box center [68, 158] width 30 height 11
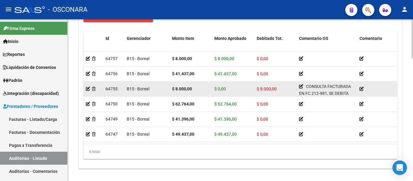
scroll to position [511, 0]
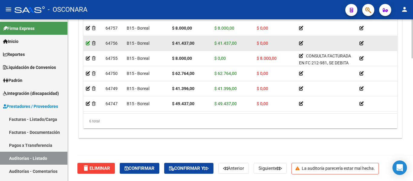
click at [88, 42] on icon at bounding box center [88, 43] width 4 height 4
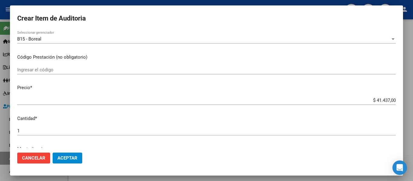
scroll to position [91, 0]
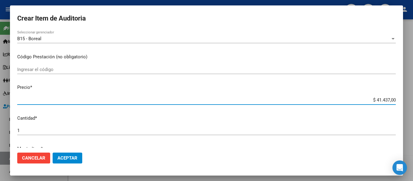
drag, startPoint x: 372, startPoint y: 99, endPoint x: 413, endPoint y: 94, distance: 41.2
click at [413, 94] on div "Crear Item de Auditoria 50190243 Nro Documento 20501902439 CUIL Afiliado Inacti…" at bounding box center [206, 90] width 413 height 181
type input "$ 0,04"
type input "$ 0,41"
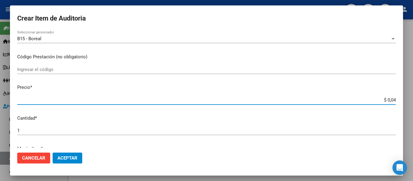
type input "$ 0,41"
type input "$ 4,13"
type input "$ 41,34"
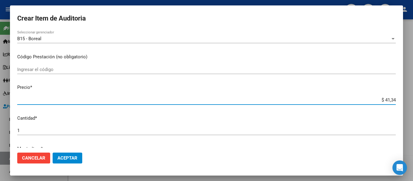
type input "$ 413,47"
type input "$ 4.134,70"
type input "$ 41.347,00"
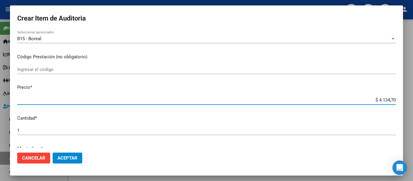
type input "$ 41.347,00"
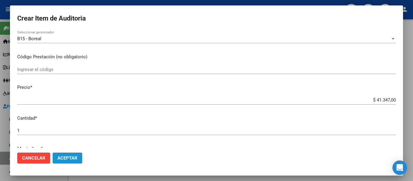
click at [71, 157] on span "Aceptar" at bounding box center [67, 157] width 20 height 5
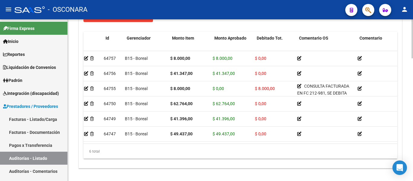
scroll to position [0, 0]
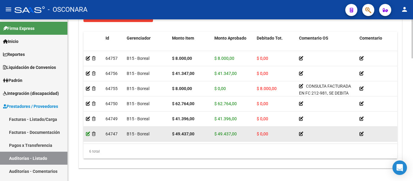
click at [87, 133] on icon at bounding box center [88, 134] width 4 height 4
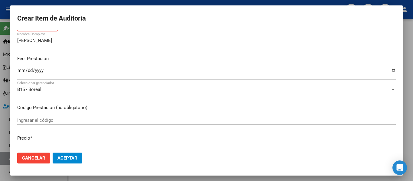
scroll to position [121, 0]
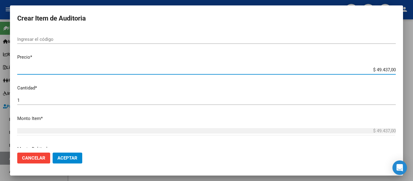
click at [372, 71] on input "$ 49.437,00" at bounding box center [206, 69] width 379 height 5
drag, startPoint x: 372, startPoint y: 71, endPoint x: 413, endPoint y: 67, distance: 41.3
click at [413, 67] on div "Crear Item de Auditoria 42896031 Nro Documento 27428960314 CUIL Afiliado Inacti…" at bounding box center [206, 90] width 413 height 181
type input "$ 0,04"
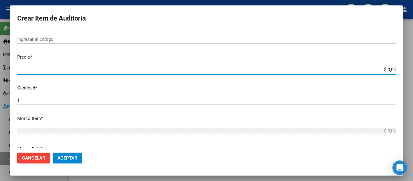
type input "$ 0,49"
type input "$ 4,93"
type input "$ 49,34"
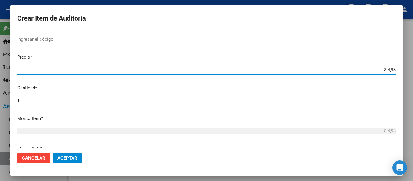
type input "$ 49,34"
type input "$ 493,47"
type input "$ 4.934,70"
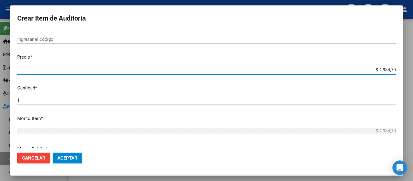
type input "$ 49.347,00"
click at [68, 150] on mat-dialog-actions "Cancelar Aceptar" at bounding box center [206, 158] width 379 height 21
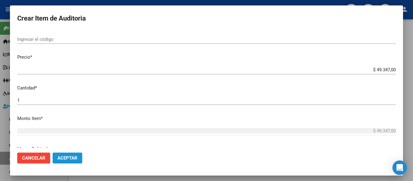
click at [70, 153] on button "Aceptar" at bounding box center [68, 158] width 30 height 11
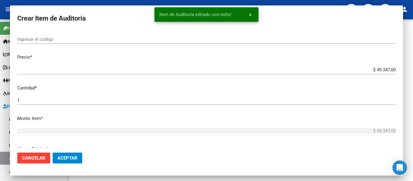
scroll to position [0, 0]
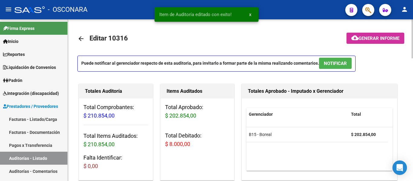
click at [336, 65] on span "NOTIFICAR" at bounding box center [335, 63] width 23 height 5
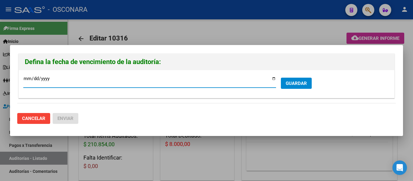
click at [273, 79] on input "2025-10-17" at bounding box center [149, 81] width 253 height 10
type input "2025-10-09"
click at [285, 87] on button "GUARDAR" at bounding box center [296, 83] width 31 height 11
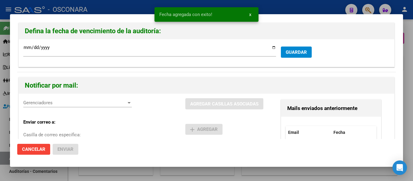
click at [81, 100] on span "Gerenciadores" at bounding box center [74, 102] width 103 height 5
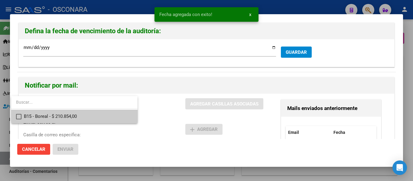
click at [84, 117] on span "B15 - Boreal - $ 210.854,00" at bounding box center [78, 117] width 109 height 14
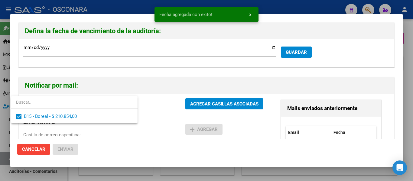
click at [196, 105] on div at bounding box center [206, 90] width 413 height 181
click at [196, 105] on span "AGREGAR CASILLAS ASOCIADAS" at bounding box center [224, 103] width 68 height 5
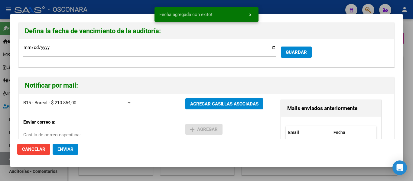
click at [67, 146] on button "Enviar" at bounding box center [66, 149] width 26 height 11
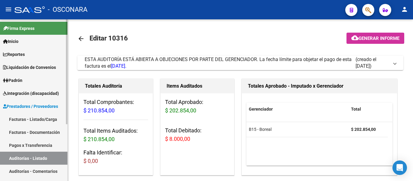
drag, startPoint x: 30, startPoint y: 117, endPoint x: 51, endPoint y: 26, distance: 93.4
click at [30, 117] on link "Facturas - Listado/Carga" at bounding box center [33, 119] width 67 height 13
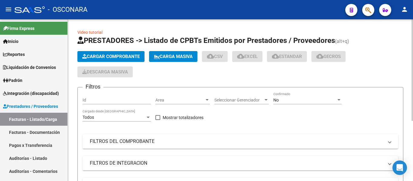
click at [109, 57] on span "Cargar Comprobante" at bounding box center [110, 56] width 57 height 5
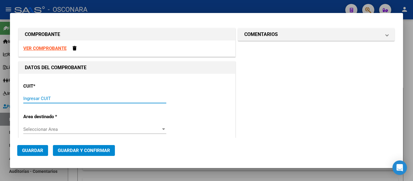
drag, startPoint x: 54, startPoint y: 97, endPoint x: 27, endPoint y: 101, distance: 27.8
click at [27, 101] on input "Ingresar CUIT" at bounding box center [94, 98] width 143 height 5
click at [32, 99] on input "Ingresar CUIT" at bounding box center [94, 98] width 143 height 5
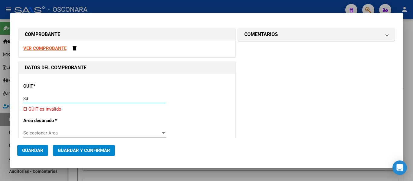
paste input "-70874216"
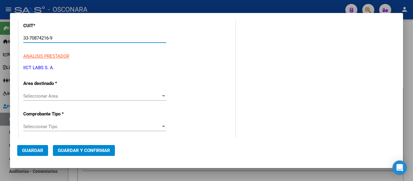
scroll to position [91, 0]
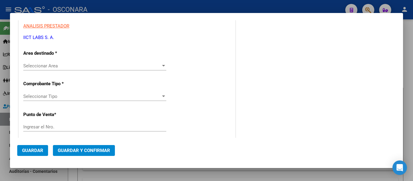
type input "33-70874216-9"
click at [36, 62] on div "Seleccionar Area Seleccionar Area" at bounding box center [94, 65] width 143 height 9
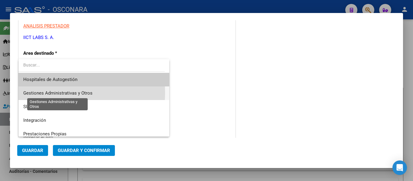
click at [42, 93] on span "Gestiones Administrativas y Otros" at bounding box center [57, 92] width 69 height 5
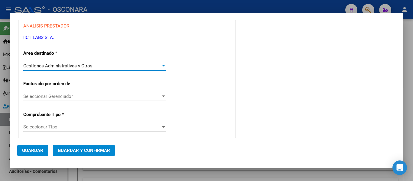
scroll to position [121, 0]
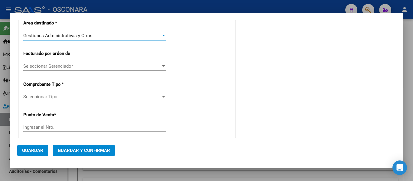
click at [57, 97] on span "Seleccionar Tipo" at bounding box center [92, 96] width 138 height 5
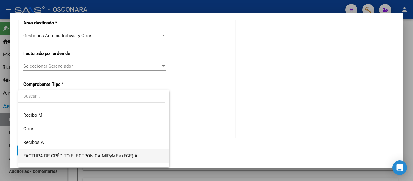
scroll to position [107, 0]
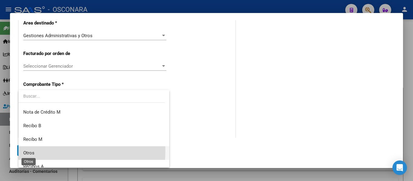
click at [26, 150] on span "Otros" at bounding box center [28, 152] width 11 height 5
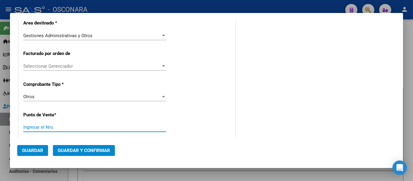
click at [51, 129] on input "Ingresar el Nro." at bounding box center [94, 127] width 143 height 5
type input "10"
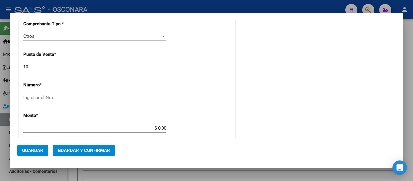
click at [42, 99] on input "Ingresar el Nro." at bounding box center [94, 97] width 143 height 5
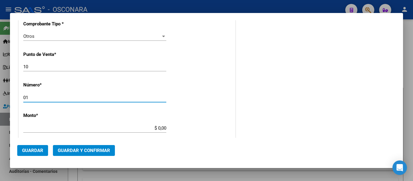
type input "01"
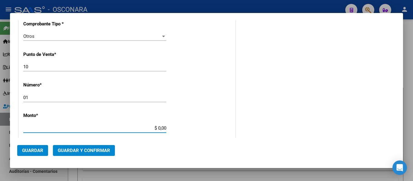
drag, startPoint x: 157, startPoint y: 129, endPoint x: 178, endPoint y: 130, distance: 20.9
click at [176, 130] on div "CUIT * 33-70874216-9 Ingresar CUIT ANALISIS PRESTADOR IICT LABS S. A. ARCA Padr…" at bounding box center [127, 121] width 216 height 459
type input "$ 304.389,00"
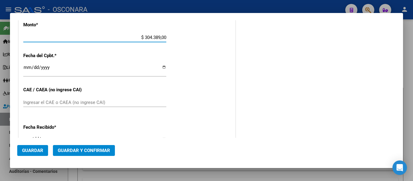
click at [27, 68] on input "Ingresar la fecha" at bounding box center [94, 70] width 143 height 10
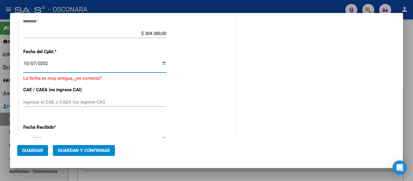
type input "2025-10-07"
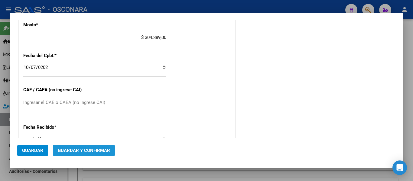
click at [92, 150] on span "Guardar y Confirmar" at bounding box center [84, 150] width 52 height 5
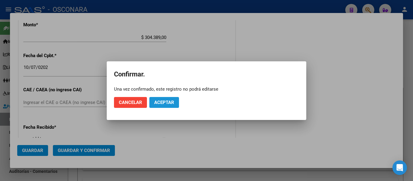
click at [166, 102] on span "Aceptar" at bounding box center [164, 102] width 20 height 5
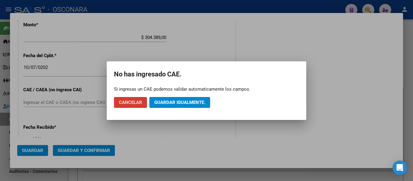
click at [166, 102] on span "Guardar igualmente." at bounding box center [179, 102] width 51 height 5
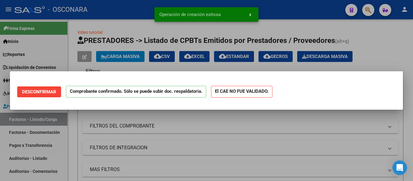
scroll to position [0, 0]
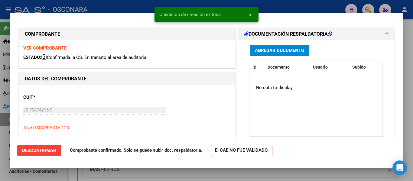
click at [0, 150] on div at bounding box center [206, 90] width 413 height 181
type input "$ 0,00"
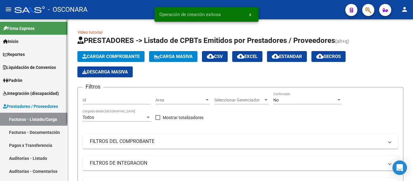
click at [22, 158] on link "Auditorías - Listado" at bounding box center [33, 158] width 67 height 13
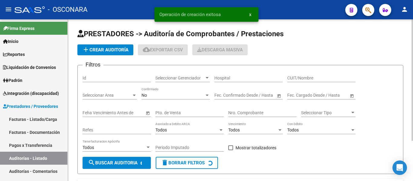
click at [113, 50] on span "add Crear Auditoría" at bounding box center [105, 49] width 46 height 5
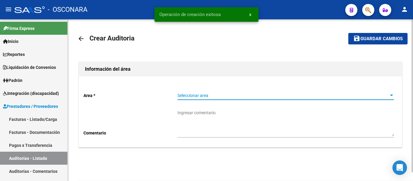
click at [235, 95] on span "Seleccionar area" at bounding box center [282, 95] width 211 height 5
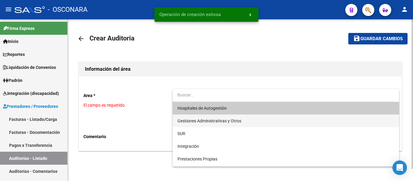
click at [198, 117] on span "Gestiones Administrativas y Otros" at bounding box center [285, 121] width 216 height 13
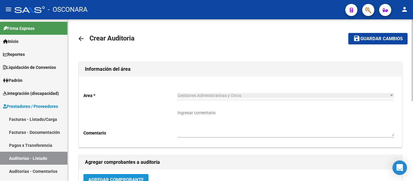
click at [108, 178] on span "Agregar Comprobante" at bounding box center [115, 179] width 55 height 5
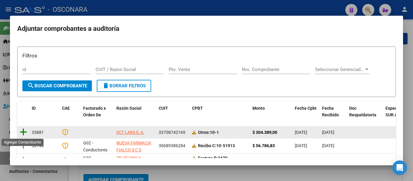
click at [23, 132] on icon at bounding box center [24, 132] width 8 height 8
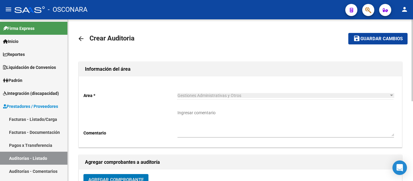
scroll to position [4, 0]
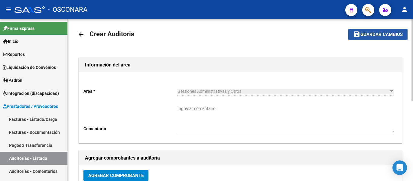
click at [378, 32] on span "Guardar cambios" at bounding box center [381, 34] width 42 height 5
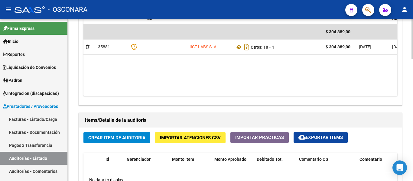
scroll to position [393, 0]
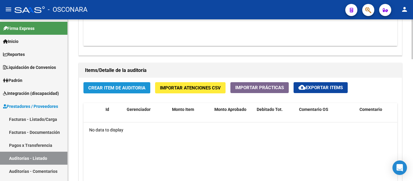
click at [122, 83] on button "Crear Item de Auditoria" at bounding box center [116, 87] width 67 height 11
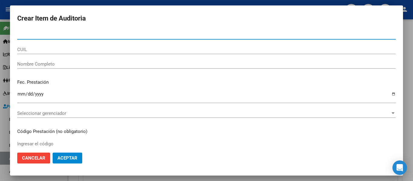
click at [408, 32] on div at bounding box center [206, 90] width 413 height 181
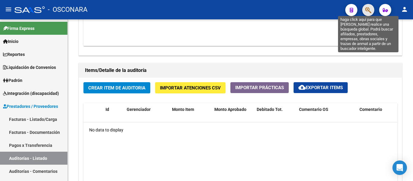
click at [371, 7] on icon "button" at bounding box center [368, 10] width 6 height 7
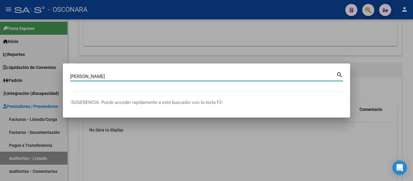
type input "LUNA OSVALDO"
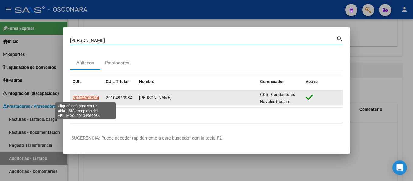
click at [84, 98] on span "20104969934" at bounding box center [86, 97] width 27 height 5
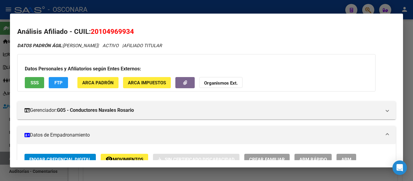
drag, startPoint x: 101, startPoint y: 31, endPoint x: 131, endPoint y: 34, distance: 30.1
click at [131, 34] on span "20104969934" at bounding box center [112, 32] width 43 height 8
copy span "0496993"
click at [405, 83] on div at bounding box center [206, 90] width 413 height 181
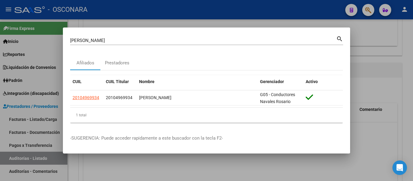
click at [140, 20] on div at bounding box center [206, 90] width 413 height 181
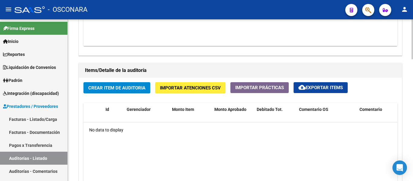
click at [104, 87] on span "Crear Item de Auditoria" at bounding box center [116, 87] width 57 height 5
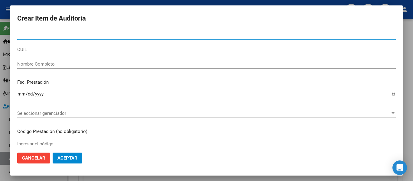
paste input "0496993"
type input "0496993"
drag, startPoint x: 39, startPoint y: 37, endPoint x: 8, endPoint y: 32, distance: 31.2
click at [8, 32] on div "Crear Item de Auditoria 0496993 Nro Documento CUIL Nombre Completo Fec. Prestac…" at bounding box center [206, 90] width 413 height 181
paste input "0496993"
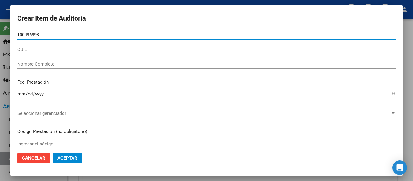
click at [24, 34] on input "100496993" at bounding box center [206, 34] width 379 height 5
type input "10496993"
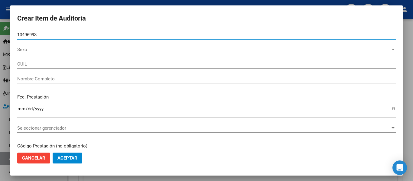
type input "20104969934"
type input "LUNA OSVALDO NEMESIO"
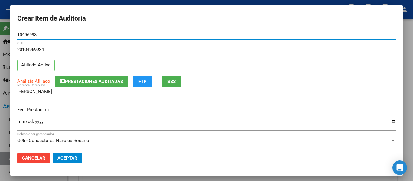
type input "10496993"
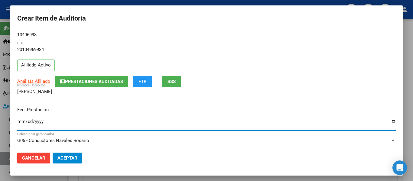
click at [18, 122] on input "Ingresar la fecha" at bounding box center [206, 124] width 379 height 10
type input "0001-10-06"
type input "2025-10-06"
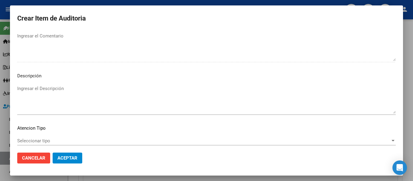
scroll to position [427, 0]
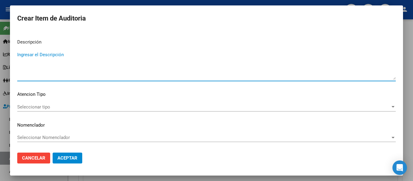
click at [70, 65] on textarea "Ingresar el Descripción" at bounding box center [206, 65] width 379 height 28
type textarea "AMBULATORIO"
click at [22, 112] on div "Seleccionar tipo Seleccionar tipo" at bounding box center [206, 109] width 379 height 15
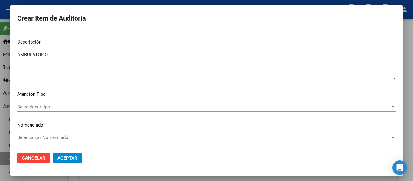
click at [26, 106] on span "Seleccionar tipo" at bounding box center [203, 106] width 373 height 5
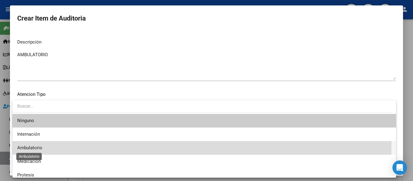
click at [35, 146] on span "Ambulatorio" at bounding box center [29, 147] width 25 height 5
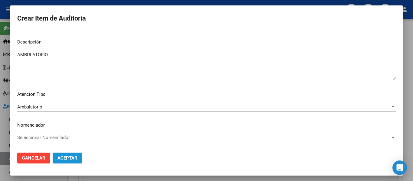
click at [64, 156] on span "Aceptar" at bounding box center [67, 157] width 20 height 5
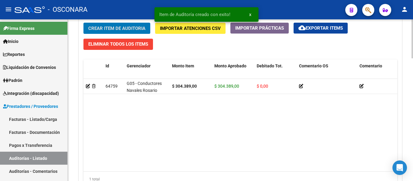
scroll to position [511, 0]
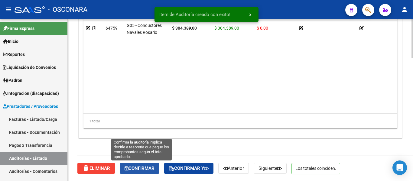
click at [149, 169] on span "Confirmar" at bounding box center [140, 168] width 30 height 5
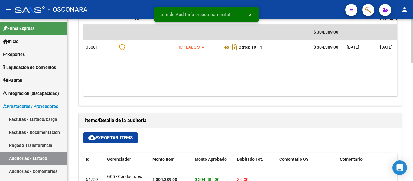
scroll to position [80, 0]
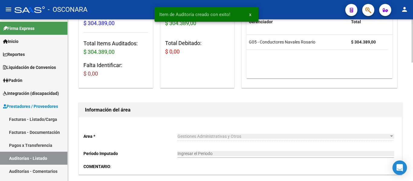
type input "202510"
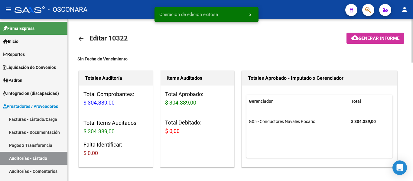
click at [374, 29] on mat-toolbar-row at bounding box center [372, 38] width 69 height 19
click at [373, 35] on button "cloud_download Generar informe" at bounding box center [375, 38] width 58 height 11
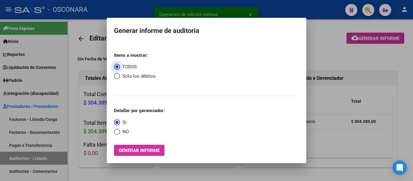
click at [137, 152] on span "Generar informe" at bounding box center [139, 150] width 41 height 5
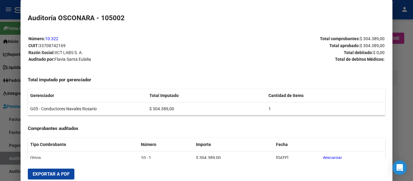
click at [42, 175] on span "Exportar a PDF" at bounding box center [51, 173] width 37 height 5
click at [9, 147] on div at bounding box center [206, 90] width 413 height 181
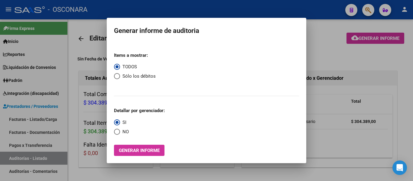
click at [22, 120] on div at bounding box center [206, 90] width 413 height 181
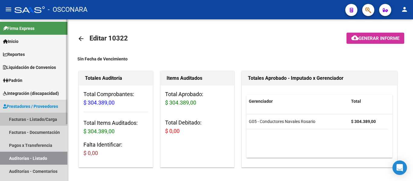
click at [22, 120] on link "Facturas - Listado/Carga" at bounding box center [33, 119] width 67 height 13
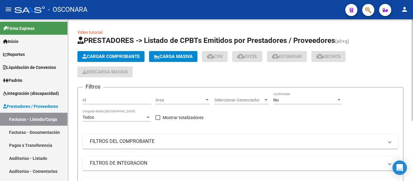
click at [119, 50] on app-list-header "PRESTADORES -> Listado de CPBTs Emitidos por Prestadores / Proveedores (alt+q) …" at bounding box center [240, 126] width 326 height 181
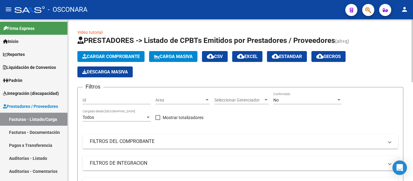
click at [123, 52] on button "Cargar Comprobante" at bounding box center [110, 56] width 67 height 11
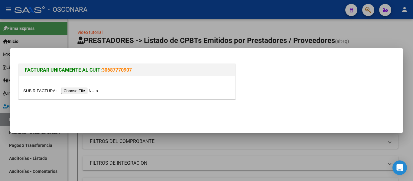
click at [92, 87] on div at bounding box center [127, 87] width 216 height 23
click at [75, 88] on input "file" at bounding box center [61, 91] width 76 height 6
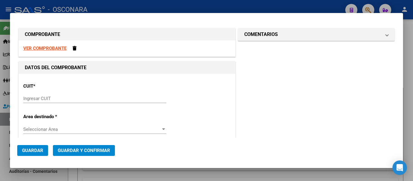
click at [58, 96] on input "Ingresar CUIT" at bounding box center [94, 98] width 143 height 5
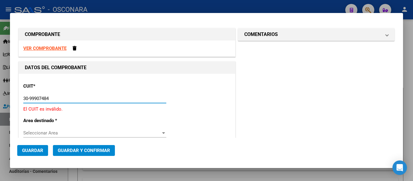
type input "30-99907484-3"
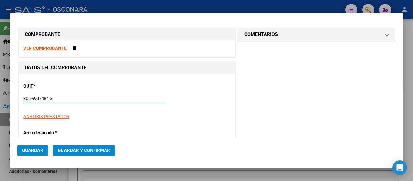
type input "212"
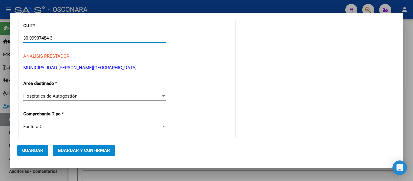
scroll to position [91, 0]
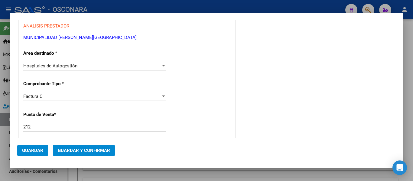
type input "30-99907484-3"
click at [38, 128] on input "212" at bounding box center [94, 126] width 143 height 5
type input "213"
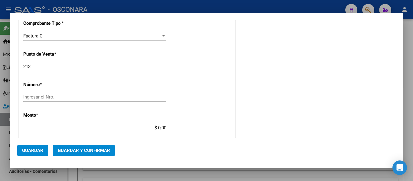
click at [40, 92] on div "CUIT * 30-99907484-3 Ingresar CUIT ANALISIS PRESTADOR MUNICIPALIDAD DE CORDOBA …" at bounding box center [127, 137] width 216 height 429
click at [38, 99] on input "Ingresar el Nro." at bounding box center [94, 96] width 143 height 5
type input "747"
drag, startPoint x: 155, startPoint y: 127, endPoint x: 178, endPoint y: 126, distance: 22.7
click at [178, 126] on div "CUIT * 30-99907484-3 Ingresar CUIT ANALISIS PRESTADOR MUNICIPALIDAD DE CORDOBA …" at bounding box center [127, 137] width 216 height 429
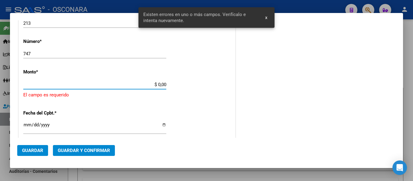
scroll to position [197, 0]
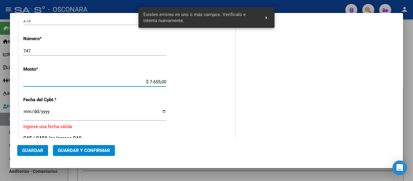
type input "$ 76.550,00"
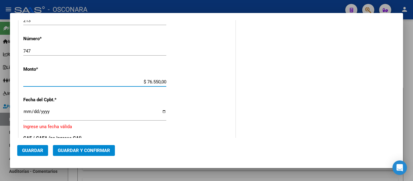
click at [28, 113] on input "Ingresar la fecha" at bounding box center [94, 114] width 143 height 10
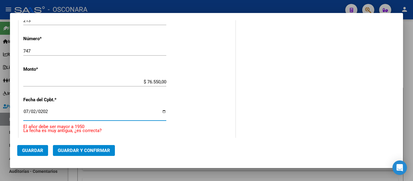
type input "2025-07-02"
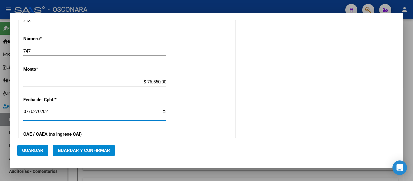
click at [91, 150] on span "Guardar y Confirmar" at bounding box center [84, 150] width 52 height 5
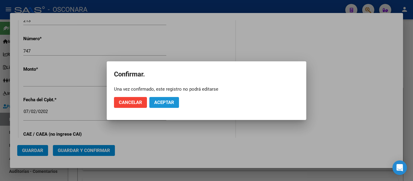
click at [174, 101] on span "Aceptar" at bounding box center [164, 102] width 20 height 5
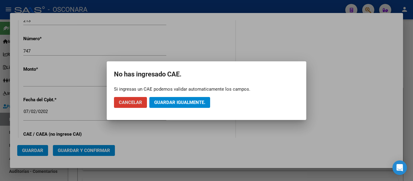
click at [206, 99] on button "Guardar igualmente." at bounding box center [179, 102] width 61 height 11
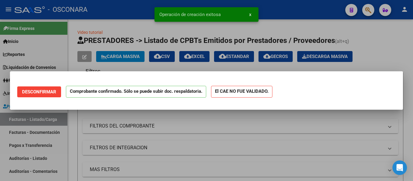
scroll to position [0, 0]
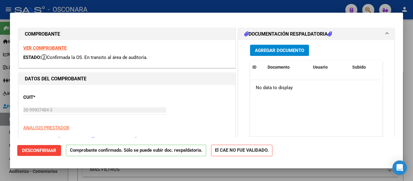
click at [3, 143] on div at bounding box center [206, 90] width 413 height 181
type input "$ 0,00"
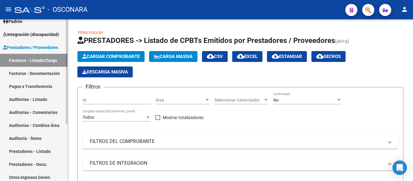
scroll to position [60, 0]
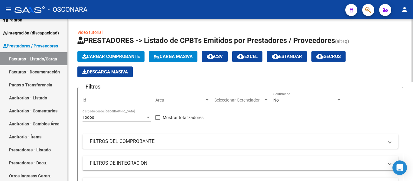
drag, startPoint x: 19, startPoint y: 98, endPoint x: 70, endPoint y: 73, distance: 56.8
click at [19, 98] on link "Auditorías - Listado" at bounding box center [33, 97] width 67 height 13
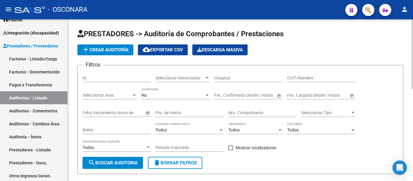
click at [103, 48] on span "add Crear Auditoría" at bounding box center [105, 49] width 46 height 5
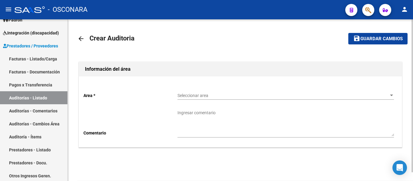
click at [203, 95] on span "Seleccionar area" at bounding box center [282, 95] width 211 height 5
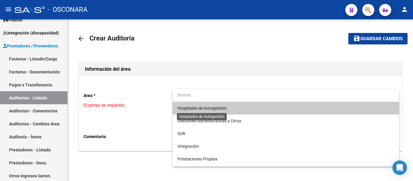
click at [198, 109] on span "Hospitales de Autogestión" at bounding box center [201, 108] width 49 height 5
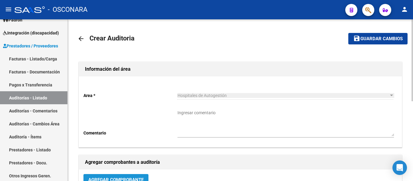
click at [114, 175] on button "Agregar Comprobante" at bounding box center [115, 179] width 65 height 11
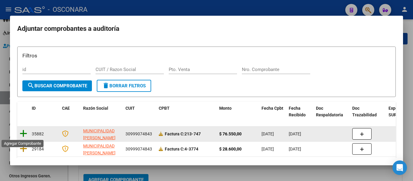
click at [22, 130] on icon at bounding box center [24, 133] width 8 height 8
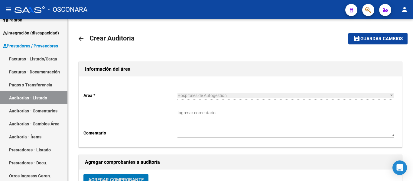
scroll to position [4, 0]
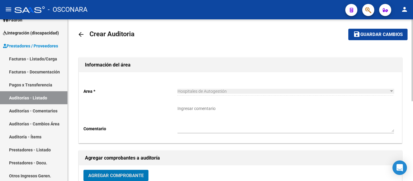
click at [374, 33] on span "Guardar cambios" at bounding box center [381, 34] width 42 height 5
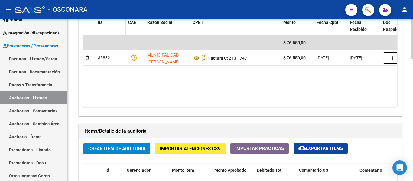
scroll to position [333, 0]
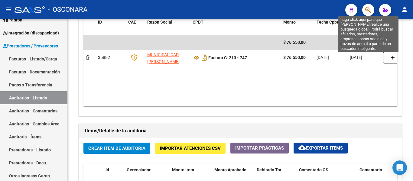
click at [371, 12] on icon "button" at bounding box center [368, 10] width 6 height 7
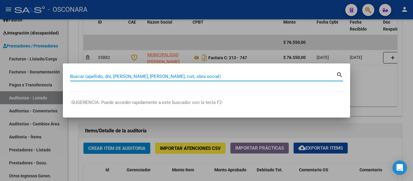
paste input "38600825"
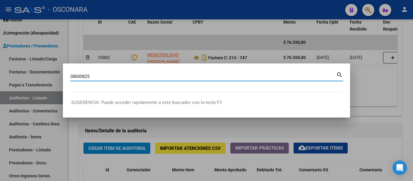
type input "38600825"
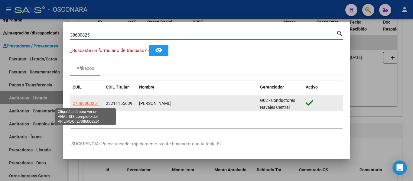
click at [90, 105] on span "27386008251" at bounding box center [86, 103] width 27 height 5
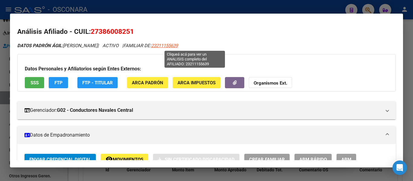
click at [178, 45] on span "23211155639" at bounding box center [164, 45] width 27 height 5
type textarea "23211155639"
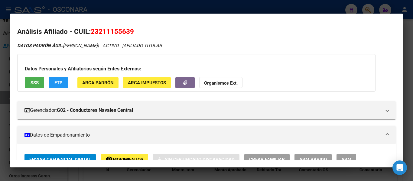
drag, startPoint x: 99, startPoint y: 34, endPoint x: 130, endPoint y: 33, distance: 30.9
click at [130, 33] on span "23211155639" at bounding box center [112, 32] width 43 height 8
copy span "21115563"
click at [288, 5] on div at bounding box center [206, 90] width 413 height 181
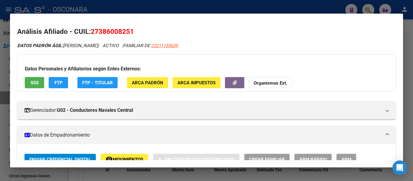
click at [288, 5] on div at bounding box center [206, 90] width 413 height 181
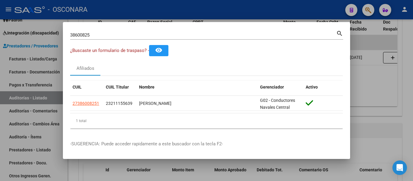
click at [384, 94] on div at bounding box center [206, 90] width 413 height 181
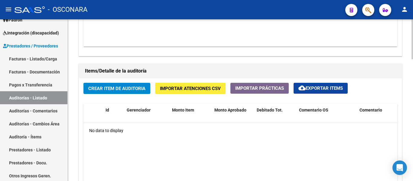
scroll to position [393, 0]
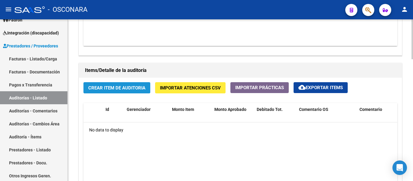
click at [109, 87] on span "Crear Item de Auditoria" at bounding box center [116, 87] width 57 height 5
